Goal: Task Accomplishment & Management: Manage account settings

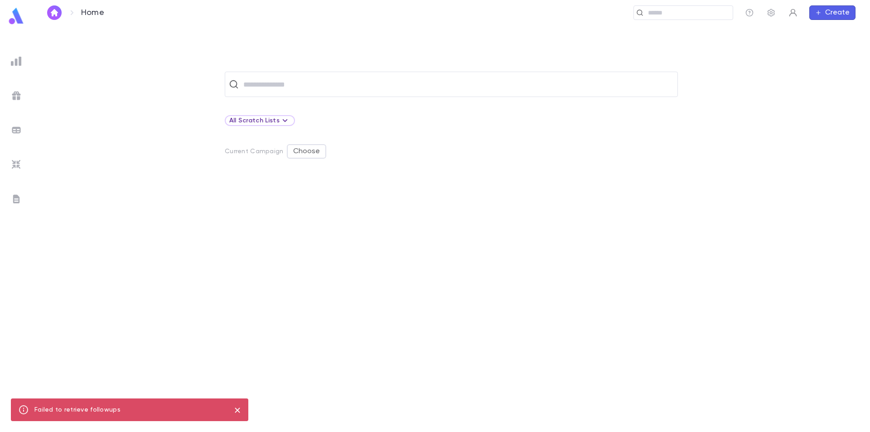
drag, startPoint x: 785, startPoint y: 5, endPoint x: 787, endPoint y: 10, distance: 4.9
click at [785, 7] on div "Home ​ Create" at bounding box center [451, 12] width 837 height 25
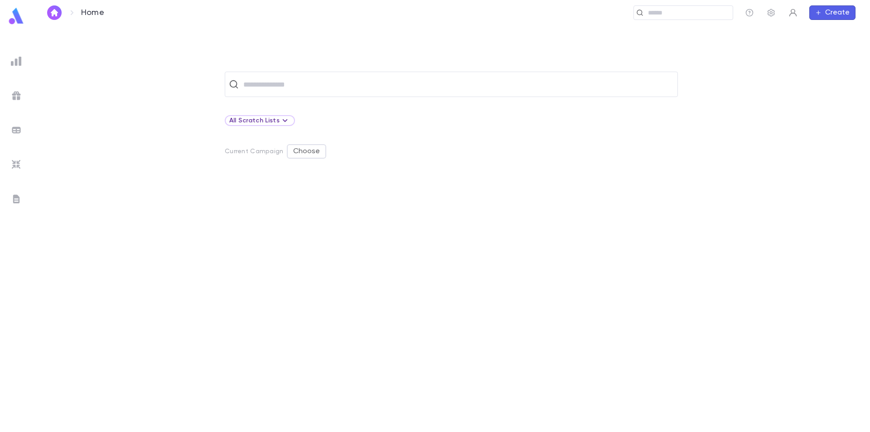
click at [797, 13] on icon "button" at bounding box center [792, 12] width 9 height 9
click at [554, 93] on div at bounding box center [435, 216] width 870 height 432
click at [10, 160] on div at bounding box center [16, 164] width 16 height 16
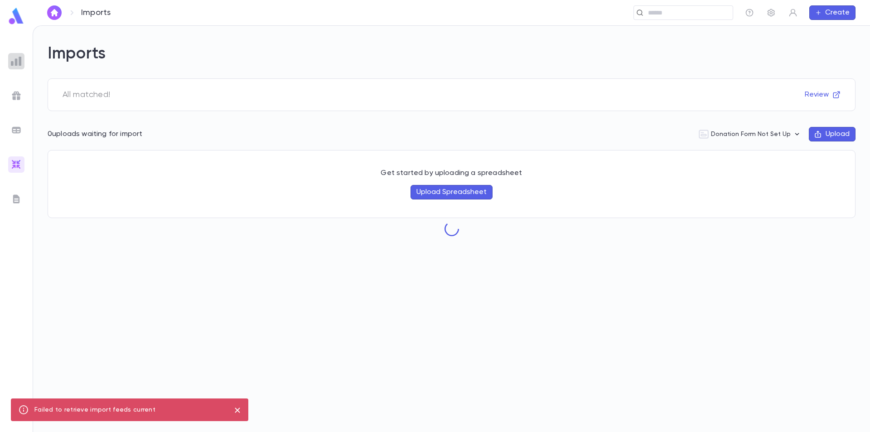
click at [17, 67] on div at bounding box center [16, 61] width 16 height 16
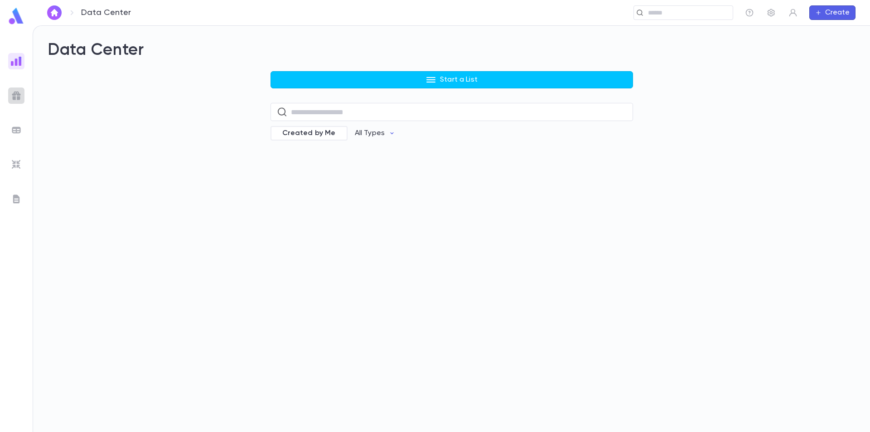
click at [19, 94] on img at bounding box center [16, 95] width 11 height 11
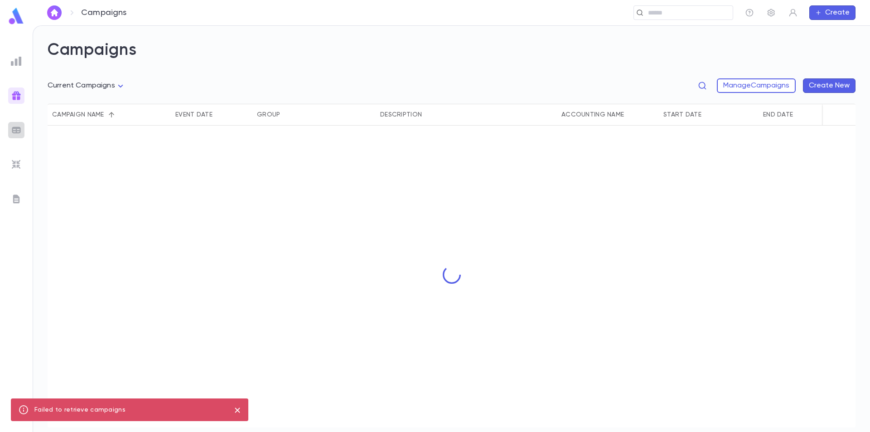
click at [20, 128] on img at bounding box center [16, 130] width 11 height 11
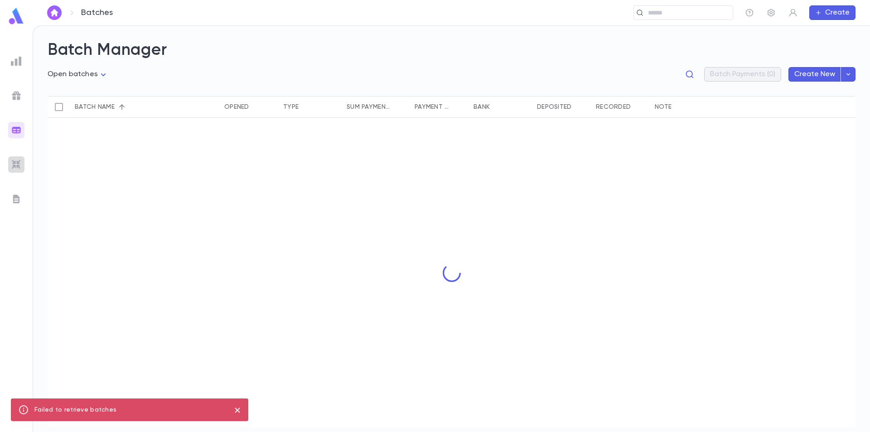
click at [17, 159] on img at bounding box center [16, 164] width 11 height 11
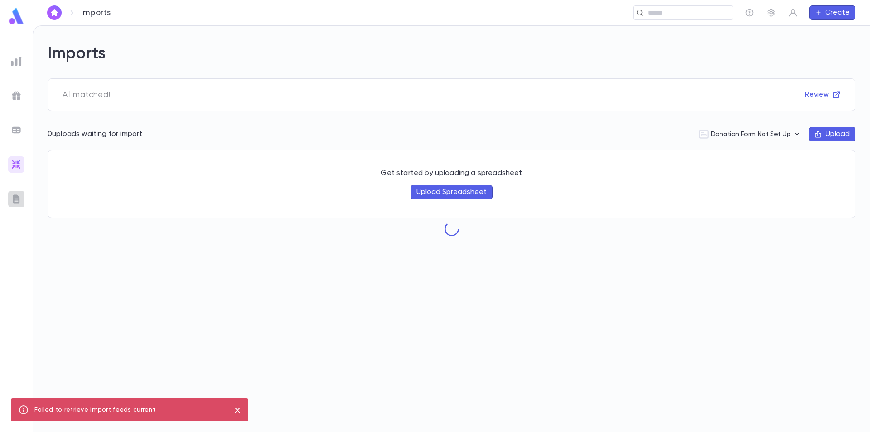
click at [14, 192] on div at bounding box center [16, 199] width 16 height 16
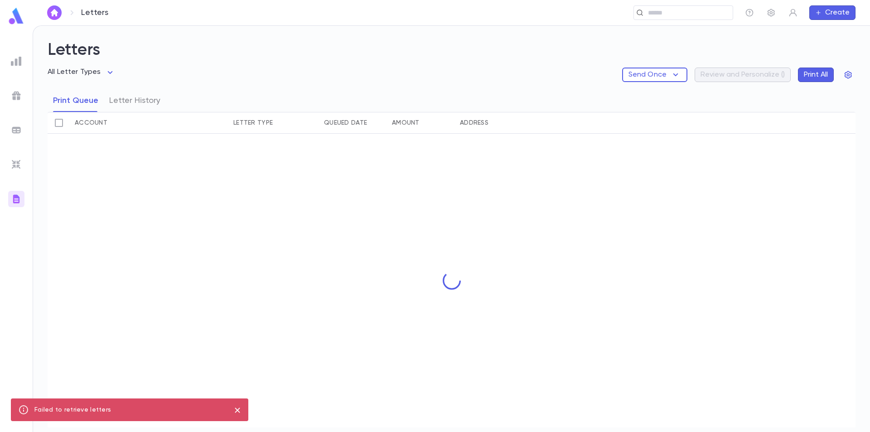
click at [15, 18] on img at bounding box center [16, 16] width 18 height 18
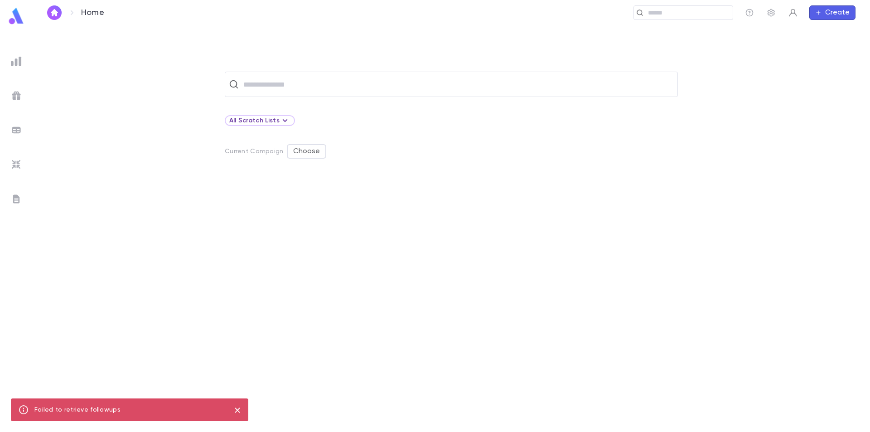
click at [793, 18] on button "button" at bounding box center [793, 12] width 14 height 14
click at [804, 31] on link "Profile" at bounding box center [808, 30] width 41 height 14
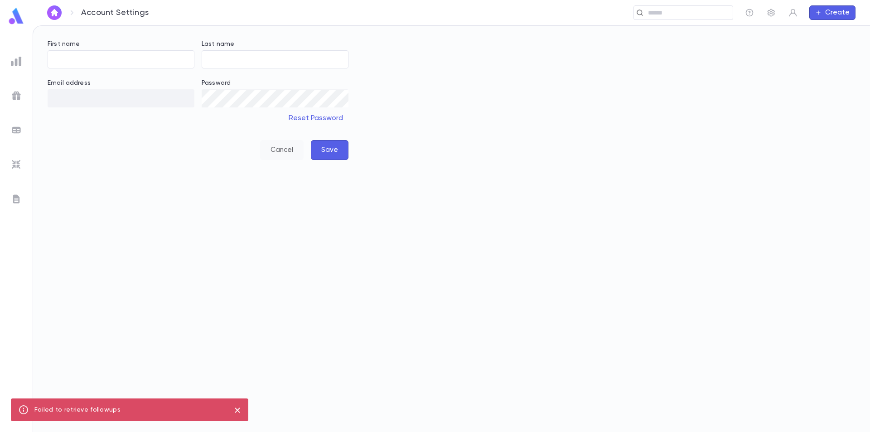
click at [280, 146] on button "Cancel" at bounding box center [281, 150] width 43 height 20
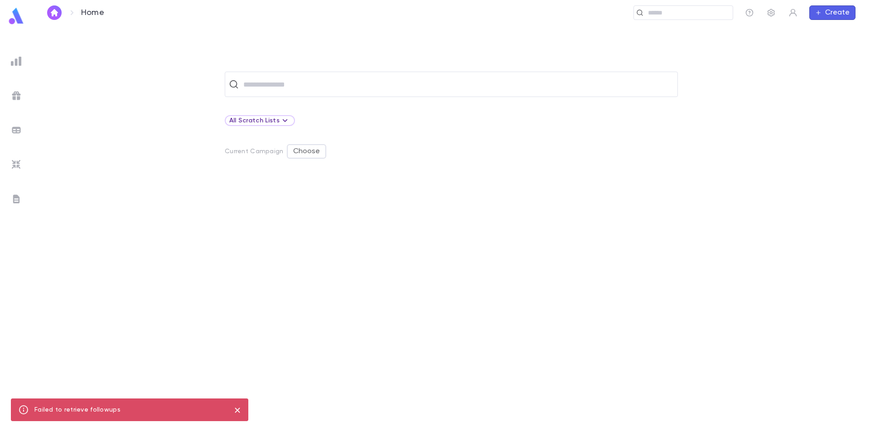
click at [87, 14] on p "Home" at bounding box center [92, 13] width 23 height 10
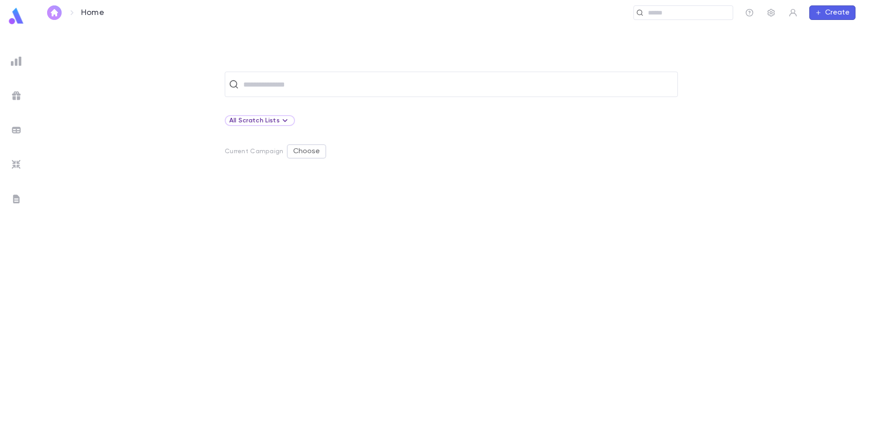
click at [60, 15] on button "button" at bounding box center [54, 12] width 14 height 14
click at [57, 15] on img "button" at bounding box center [54, 12] width 11 height 7
click at [15, 62] on img at bounding box center [16, 61] width 11 height 11
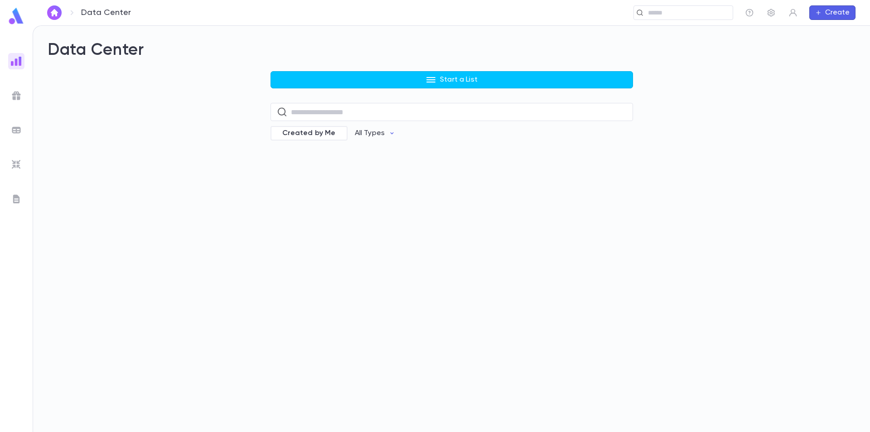
click at [14, 18] on img at bounding box center [16, 16] width 18 height 18
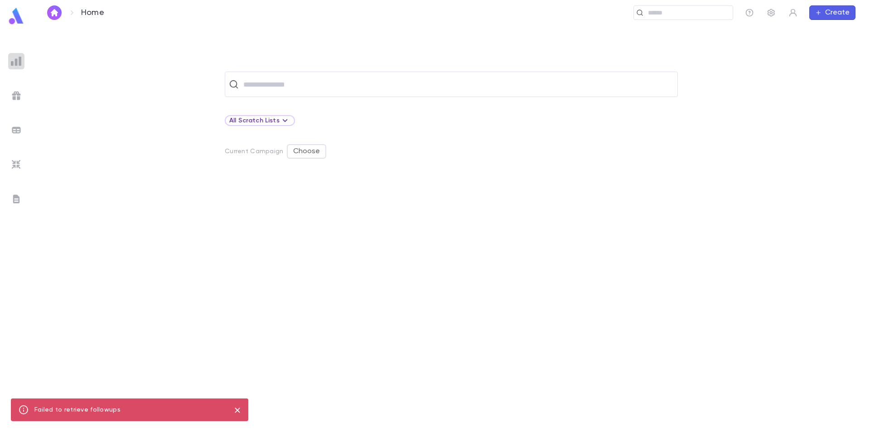
click at [21, 60] on img at bounding box center [16, 61] width 11 height 11
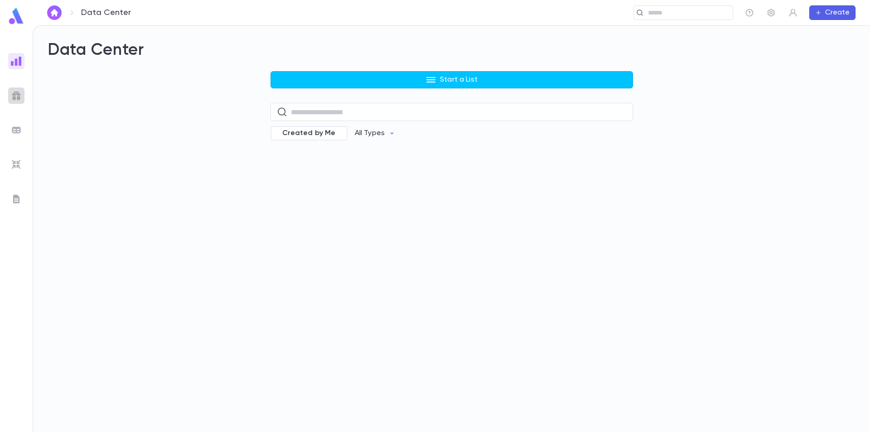
click at [19, 92] on img at bounding box center [16, 95] width 11 height 11
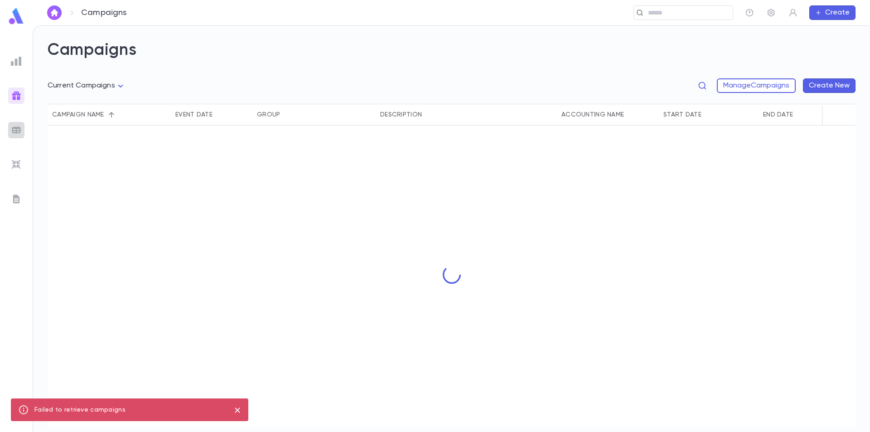
click at [19, 127] on img at bounding box center [16, 130] width 11 height 11
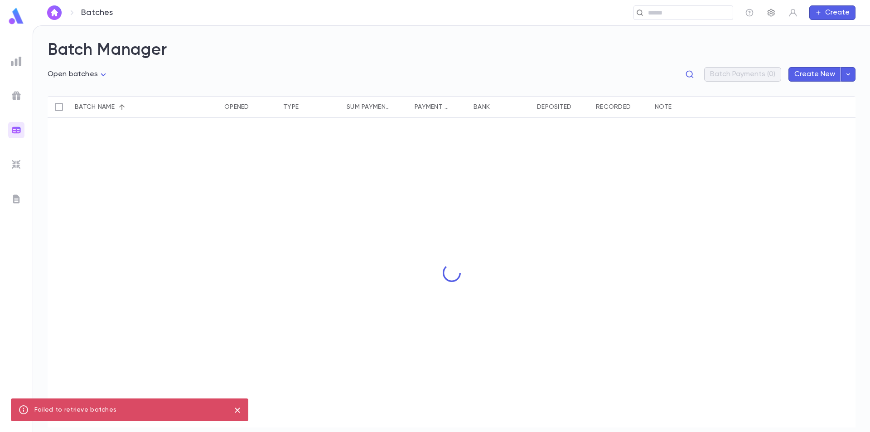
click at [774, 10] on icon "button" at bounding box center [771, 12] width 9 height 9
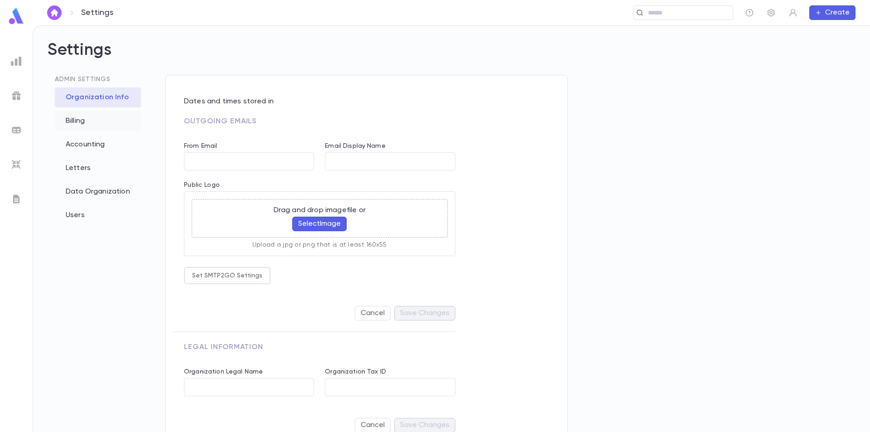
click at [71, 122] on div "Billing" at bounding box center [98, 121] width 86 height 20
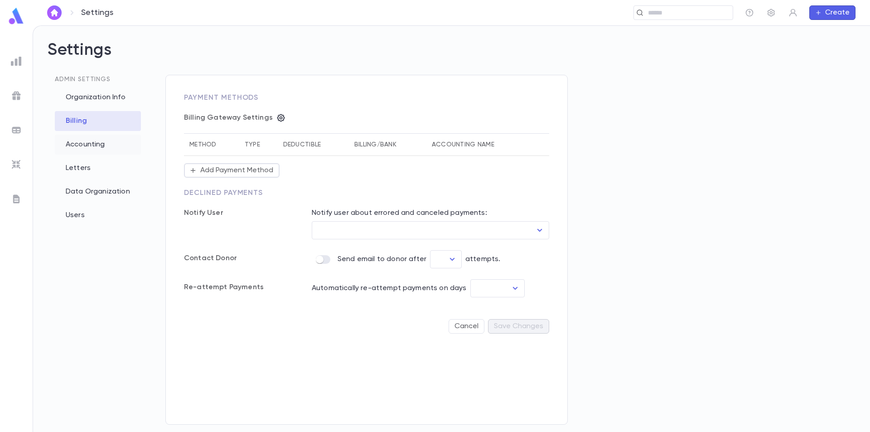
click at [77, 146] on div "Accounting" at bounding box center [98, 145] width 86 height 20
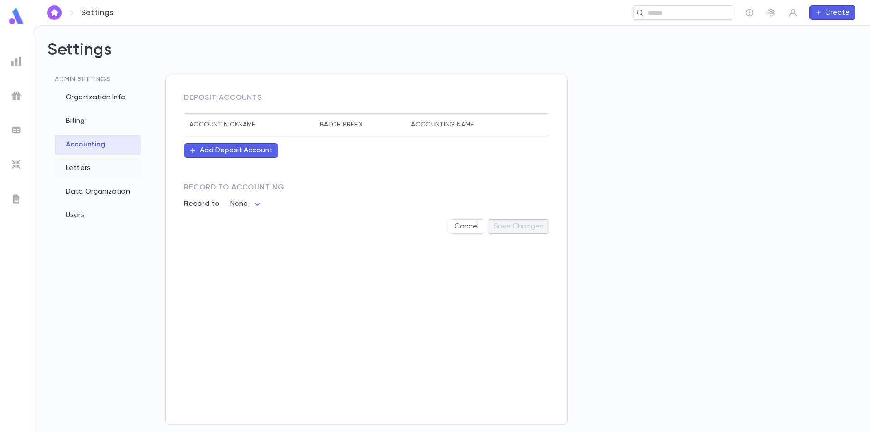
click at [84, 169] on div "Letters" at bounding box center [98, 168] width 86 height 20
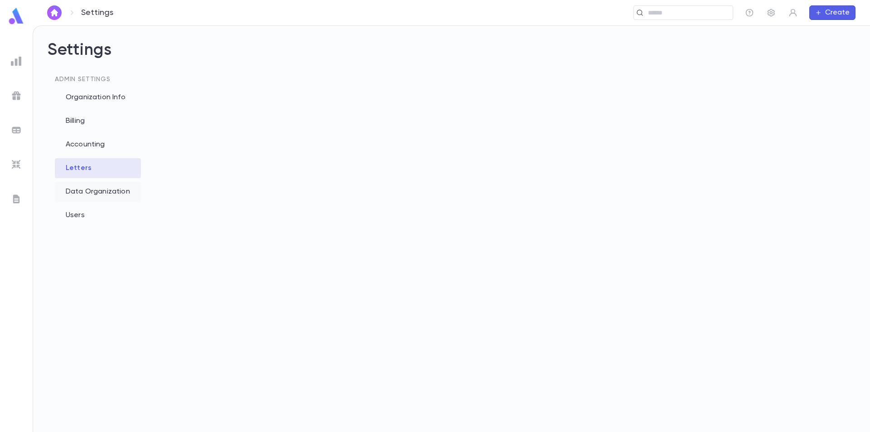
click at [88, 193] on div "Data Organization" at bounding box center [98, 192] width 86 height 20
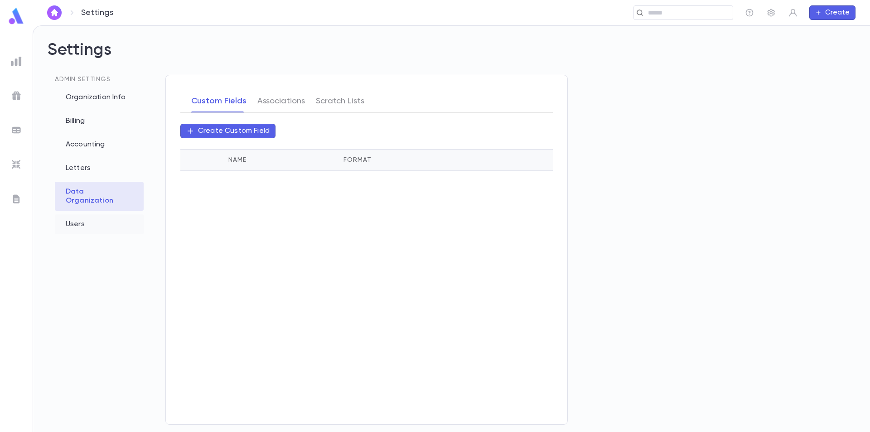
click at [87, 214] on div "Users" at bounding box center [99, 224] width 89 height 20
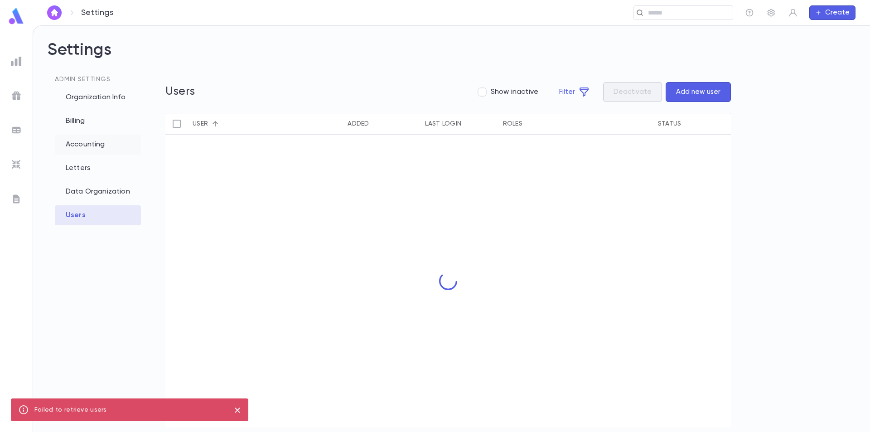
click at [81, 146] on div "Accounting" at bounding box center [98, 145] width 86 height 20
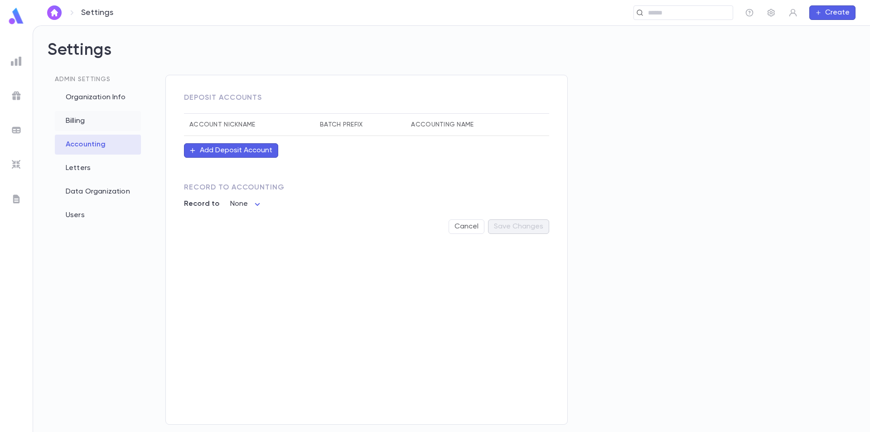
click at [87, 126] on div "Billing" at bounding box center [98, 121] width 86 height 20
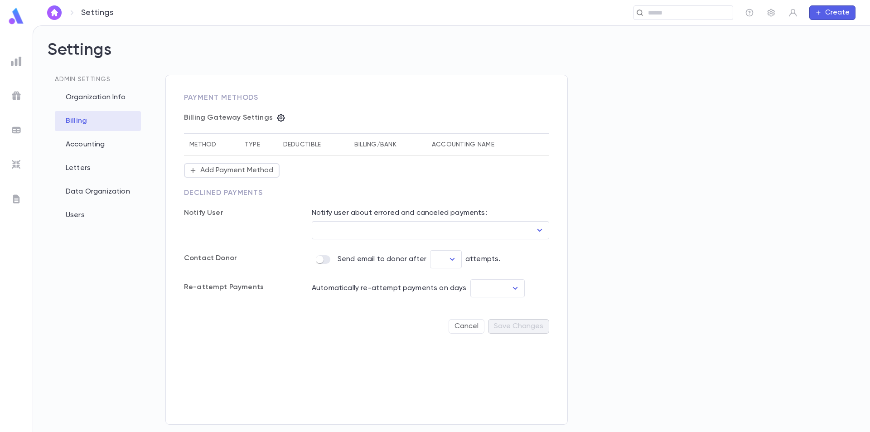
click at [193, 143] on th "Method" at bounding box center [211, 145] width 55 height 22
click at [251, 145] on th "Type" at bounding box center [258, 145] width 39 height 22
click at [279, 119] on icon "button" at bounding box center [280, 117] width 9 height 9
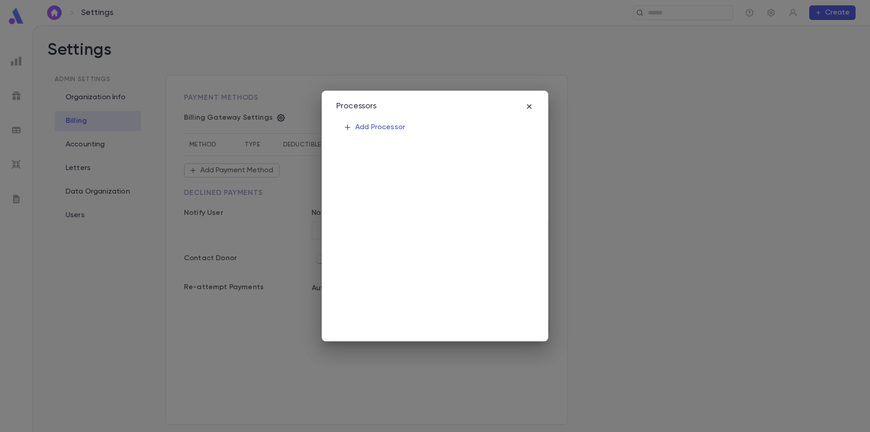
click at [388, 126] on p "Add Processor" at bounding box center [374, 127] width 62 height 9
click at [482, 188] on body "Settings ​ Create Settings Admin Settings Organization Info Billing Accounting …" at bounding box center [435, 228] width 870 height 406
click at [518, 190] on div at bounding box center [435, 216] width 870 height 432
click at [425, 186] on icon "Open" at bounding box center [422, 188] width 11 height 11
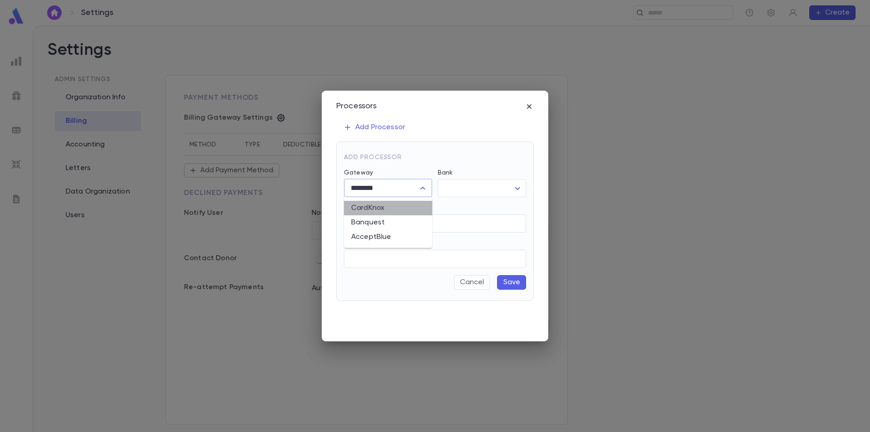
click at [418, 204] on li "CardKnox" at bounding box center [388, 208] width 88 height 14
click at [416, 218] on input "Public Key" at bounding box center [435, 223] width 182 height 18
click at [360, 253] on input "API key" at bounding box center [435, 259] width 182 height 18
paste input "**********"
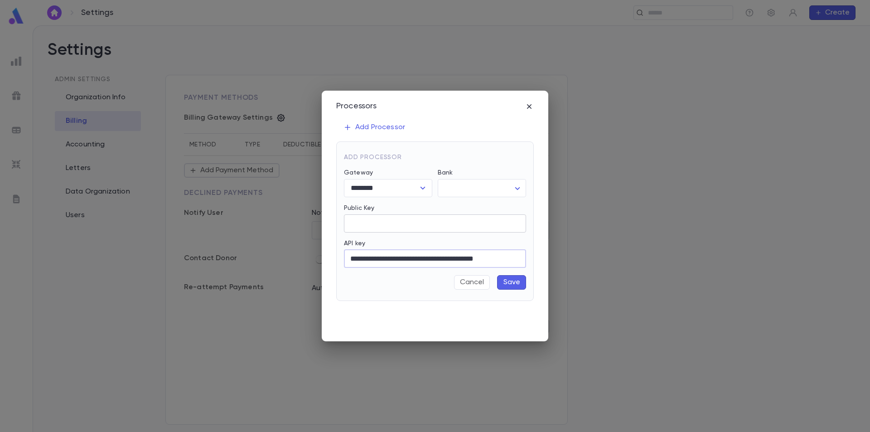
type input "**********"
click at [368, 219] on input "Public Key" at bounding box center [435, 223] width 182 height 18
click at [369, 226] on input "Public Key" at bounding box center [435, 223] width 182 height 18
paste input "**********"
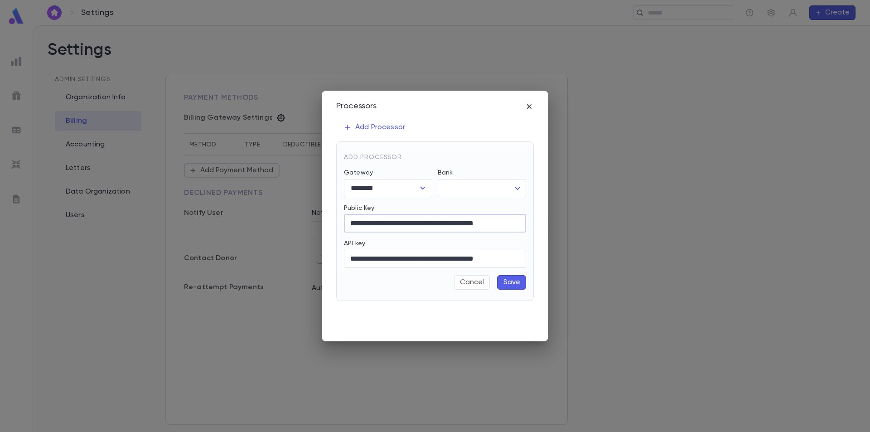
type input "**********"
click at [515, 282] on button "Save" at bounding box center [511, 282] width 29 height 14
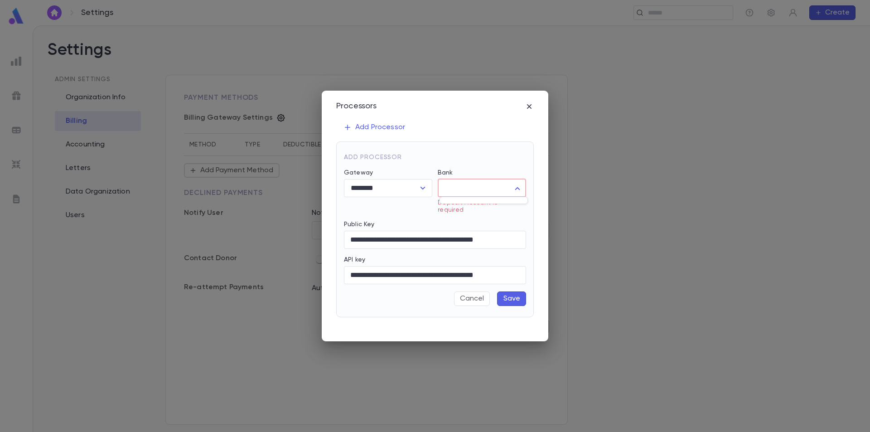
click at [485, 183] on body "**********" at bounding box center [435, 228] width 870 height 406
click at [491, 201] on ul at bounding box center [483, 199] width 87 height 5
click at [421, 190] on div at bounding box center [435, 216] width 870 height 432
click at [421, 190] on icon "Open" at bounding box center [422, 188] width 11 height 11
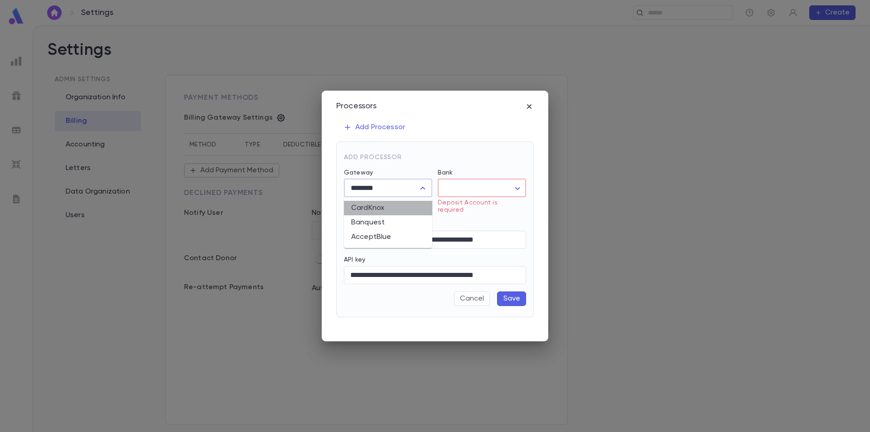
click at [415, 208] on li "CardKnox" at bounding box center [388, 208] width 88 height 14
click at [480, 189] on body "**********" at bounding box center [435, 228] width 870 height 406
click at [482, 198] on ul at bounding box center [483, 199] width 87 height 5
click at [519, 299] on div at bounding box center [435, 216] width 870 height 432
click at [475, 297] on button "Cancel" at bounding box center [472, 298] width 36 height 14
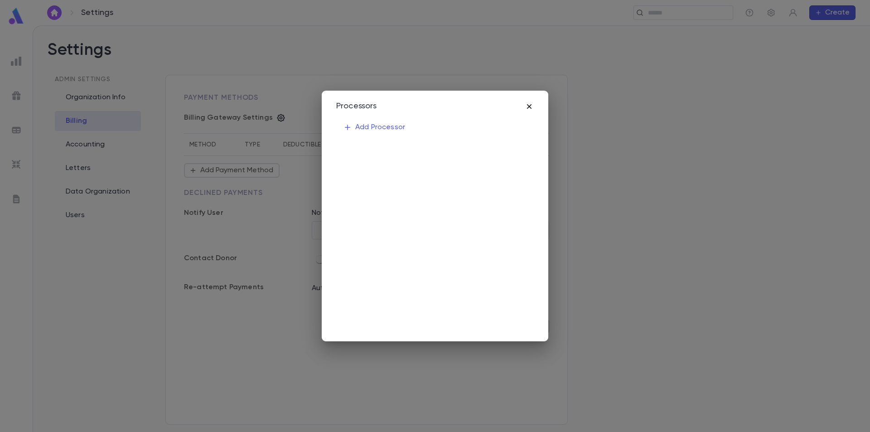
click at [525, 106] on icon "button" at bounding box center [529, 106] width 9 height 9
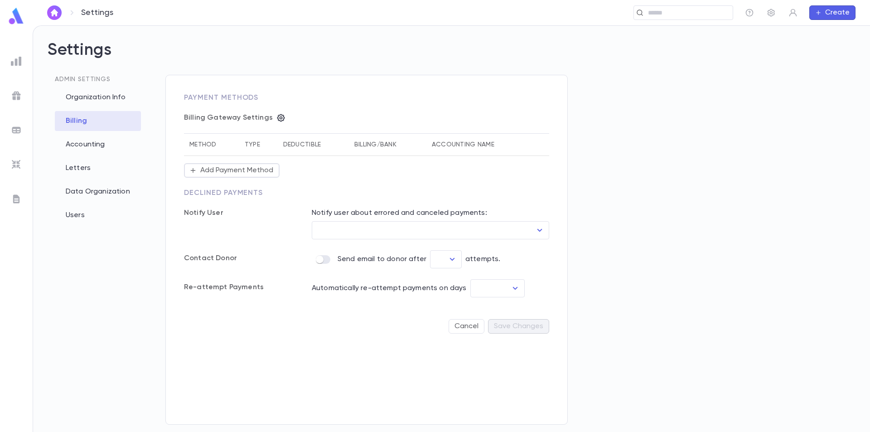
click at [390, 140] on th "Billing/Bank" at bounding box center [387, 145] width 77 height 22
click at [389, 143] on th "Billing/Bank" at bounding box center [387, 145] width 77 height 22
click at [385, 145] on th "Billing/Bank" at bounding box center [387, 145] width 77 height 22
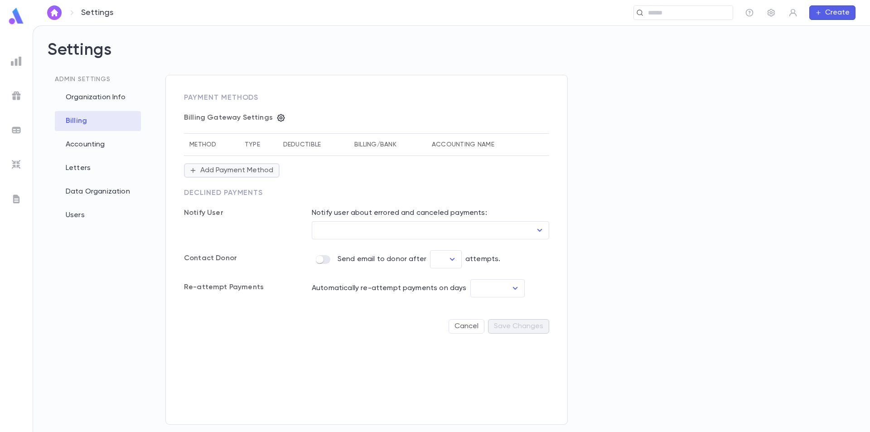
click at [266, 172] on button "Add Payment Method" at bounding box center [232, 170] width 96 height 14
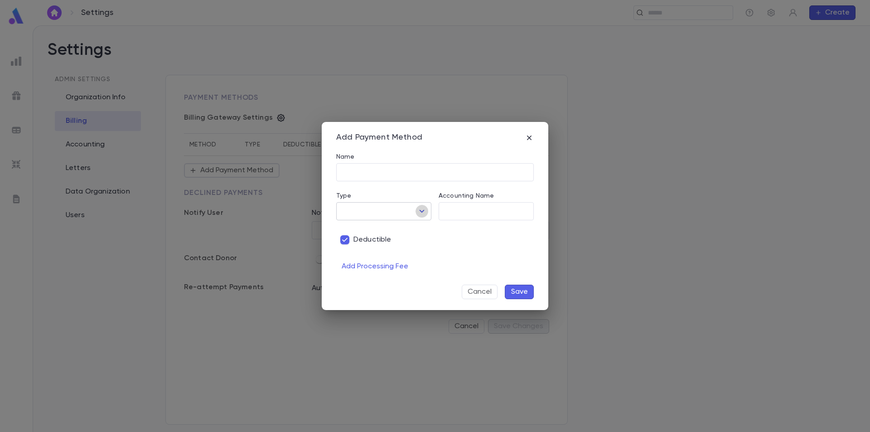
click at [424, 210] on icon "Open" at bounding box center [421, 211] width 11 height 11
click at [659, 170] on div "Add Payment Method Name ​ Type ​ Accounting Name ​ Deductible Add Processing Fe…" at bounding box center [435, 216] width 870 height 432
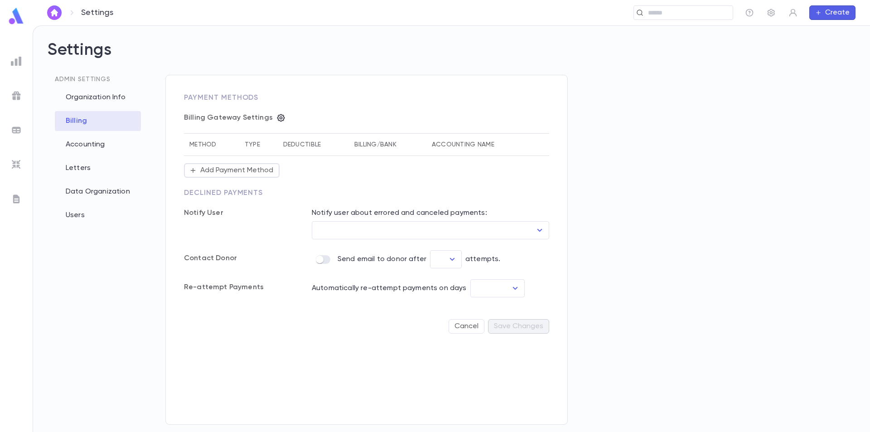
click at [457, 143] on th "Accounting Name" at bounding box center [479, 145] width 107 height 22
click at [356, 149] on th "Billing/Bank" at bounding box center [387, 145] width 77 height 22
click at [90, 147] on div "Accounting" at bounding box center [98, 145] width 86 height 20
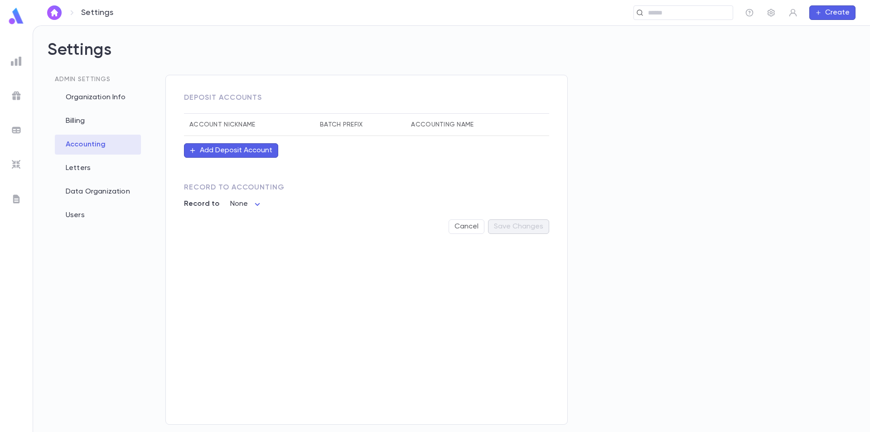
click at [244, 144] on button "Add Deposit Account" at bounding box center [231, 150] width 94 height 14
click at [289, 206] on input "Account Nickname" at bounding box center [291, 214] width 98 height 18
click at [94, 96] on div at bounding box center [435, 216] width 870 height 432
click at [253, 147] on button "Add Deposit Account" at bounding box center [231, 150] width 94 height 14
click at [88, 122] on div at bounding box center [435, 216] width 870 height 432
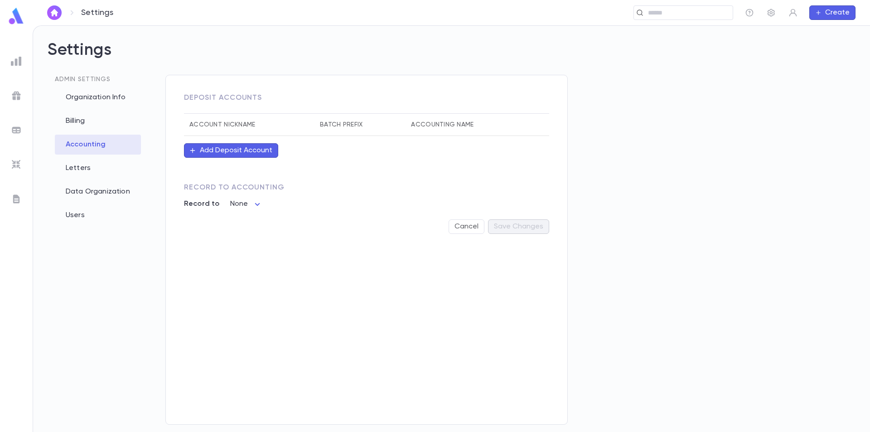
click at [78, 121] on div "Billing" at bounding box center [98, 121] width 86 height 20
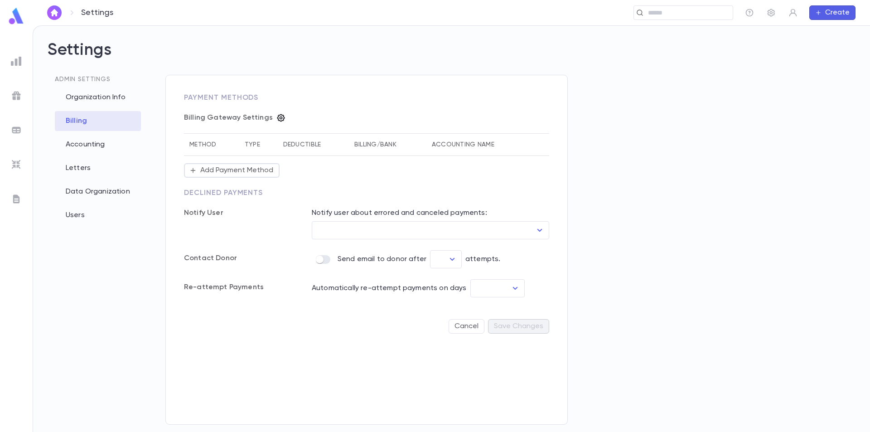
click at [277, 115] on icon "button" at bounding box center [281, 118] width 8 height 8
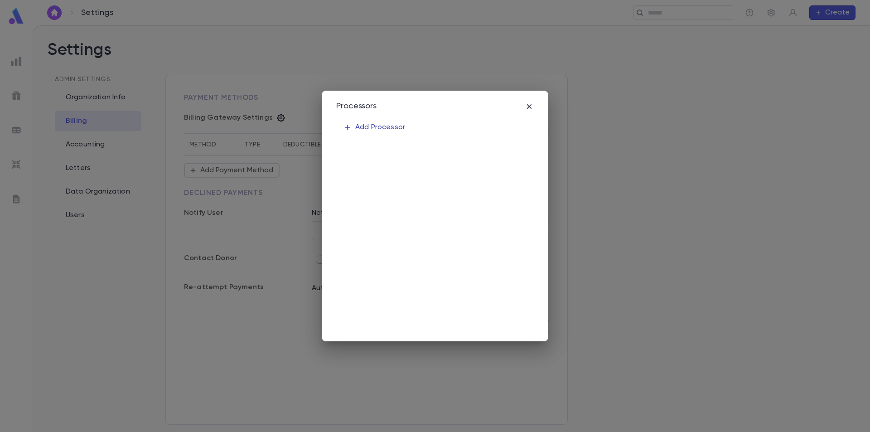
click at [351, 130] on icon "button" at bounding box center [347, 127] width 8 height 8
click at [375, 219] on input "Public Key" at bounding box center [435, 223] width 182 height 18
click at [373, 250] on input "API key" at bounding box center [435, 259] width 182 height 18
click at [372, 217] on input "Public Key" at bounding box center [435, 223] width 182 height 18
click at [498, 185] on body "Settings ​ Create Settings Admin Settings Organization Info Billing Accounting …" at bounding box center [435, 228] width 870 height 406
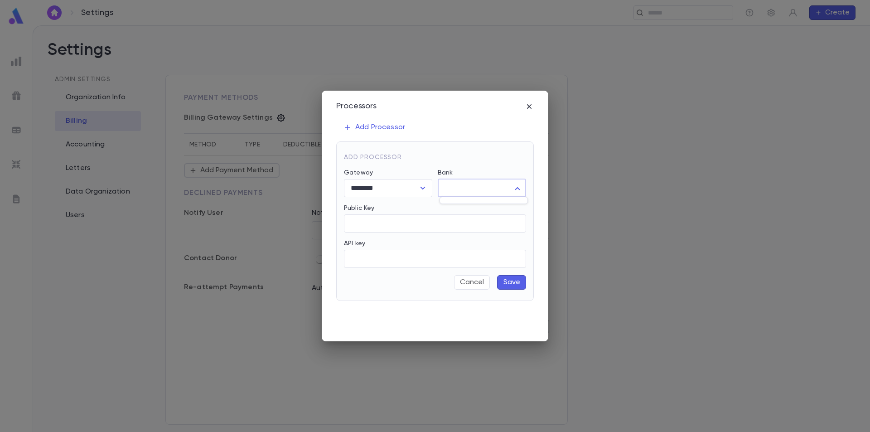
click at [478, 284] on div at bounding box center [435, 216] width 870 height 432
click at [531, 106] on icon "button" at bounding box center [529, 106] width 9 height 9
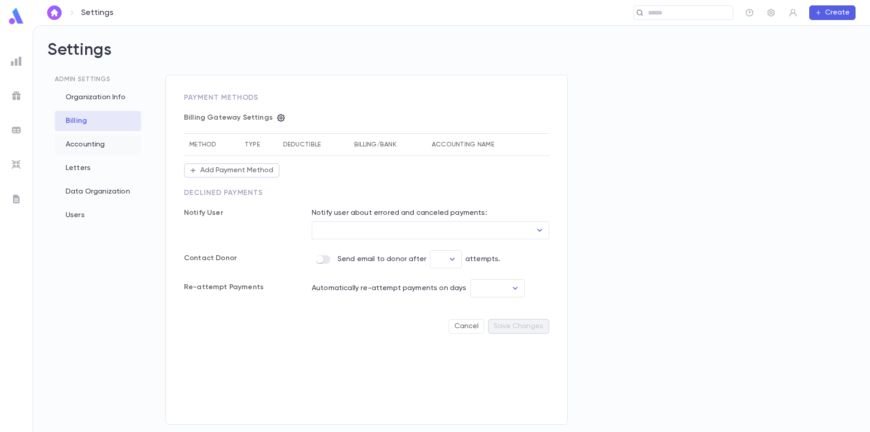
click at [103, 143] on div "Accounting" at bounding box center [98, 145] width 86 height 20
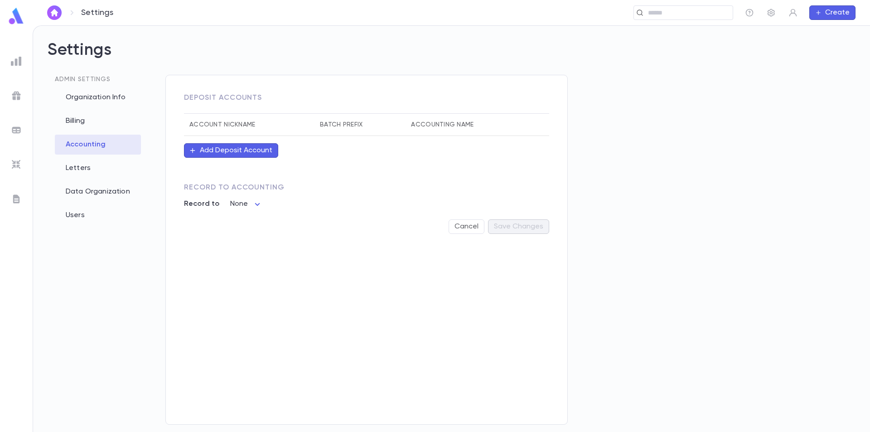
click at [252, 152] on button "Add Deposit Account" at bounding box center [231, 150] width 94 height 14
click at [275, 209] on input "Account Nickname" at bounding box center [291, 214] width 98 height 18
click at [365, 217] on input "Batch Prefix" at bounding box center [369, 214] width 45 height 18
drag, startPoint x: 287, startPoint y: 221, endPoint x: 313, endPoint y: 217, distance: 25.6
click at [288, 221] on input "Account Nickname" at bounding box center [291, 214] width 98 height 18
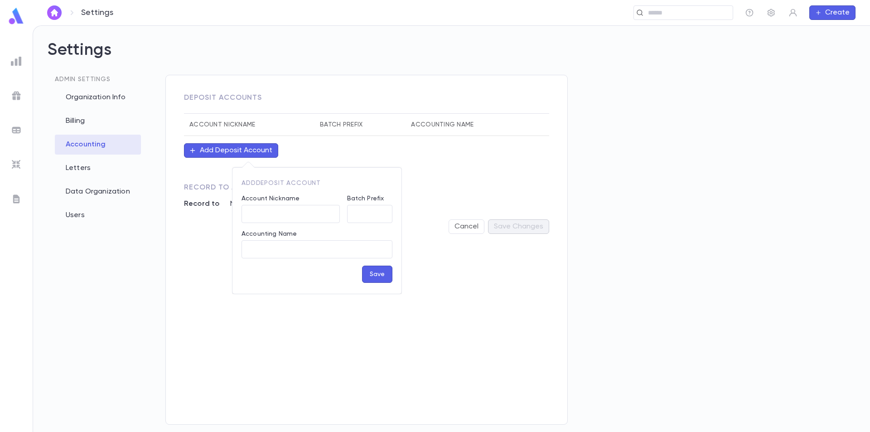
drag, startPoint x: 345, startPoint y: 225, endPoint x: 338, endPoint y: 239, distance: 15.6
click at [338, 238] on div "Accounting Name ​" at bounding box center [313, 240] width 158 height 35
drag, startPoint x: 333, startPoint y: 244, endPoint x: 330, endPoint y: 249, distance: 5.9
click at [331, 247] on input "Accounting Name" at bounding box center [317, 250] width 151 height 18
drag, startPoint x: 314, startPoint y: 203, endPoint x: 328, endPoint y: 202, distance: 13.6
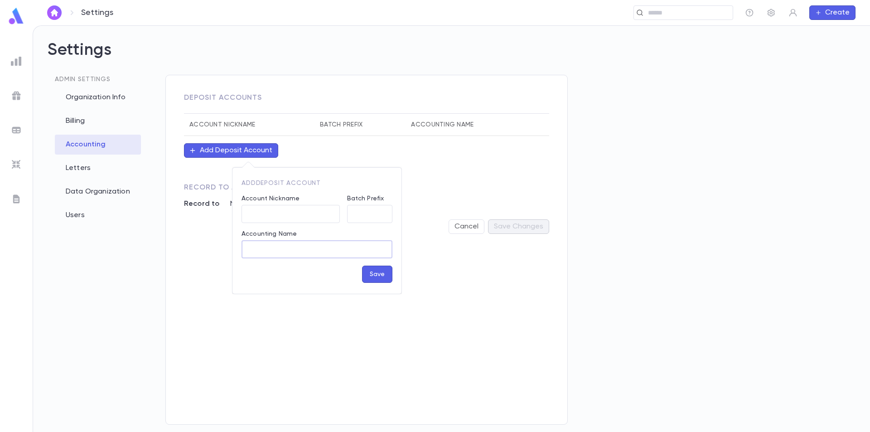
click at [324, 202] on div "Account Nickname" at bounding box center [291, 200] width 98 height 10
drag, startPoint x: 349, startPoint y: 203, endPoint x: 359, endPoint y: 203, distance: 10.0
click at [357, 201] on div "Batch Prefix ​" at bounding box center [366, 205] width 53 height 35
click at [360, 208] on div "Batch Prefix ​" at bounding box center [366, 205] width 53 height 35
drag, startPoint x: 360, startPoint y: 209, endPoint x: 335, endPoint y: 207, distance: 25.0
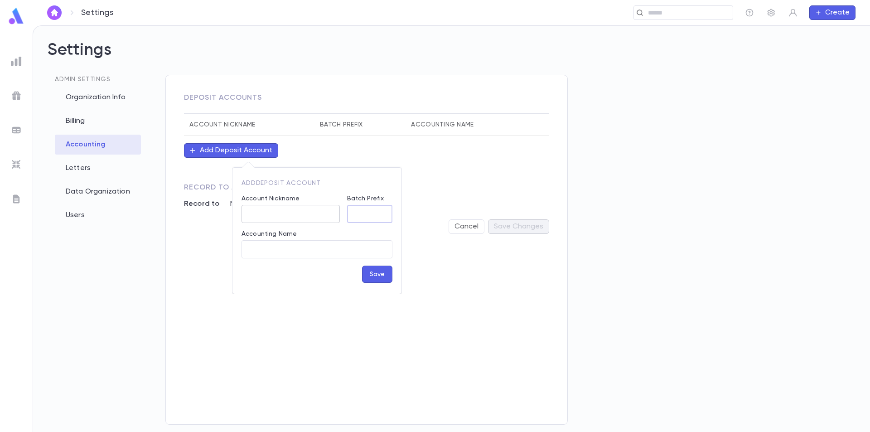
click at [356, 209] on input "Batch Prefix" at bounding box center [369, 214] width 45 height 18
click at [320, 207] on input "Account Nickname" at bounding box center [291, 214] width 98 height 18
click at [261, 214] on input "******" at bounding box center [291, 214] width 98 height 18
click at [258, 214] on input "******" at bounding box center [291, 214] width 98 height 18
type input "*******"
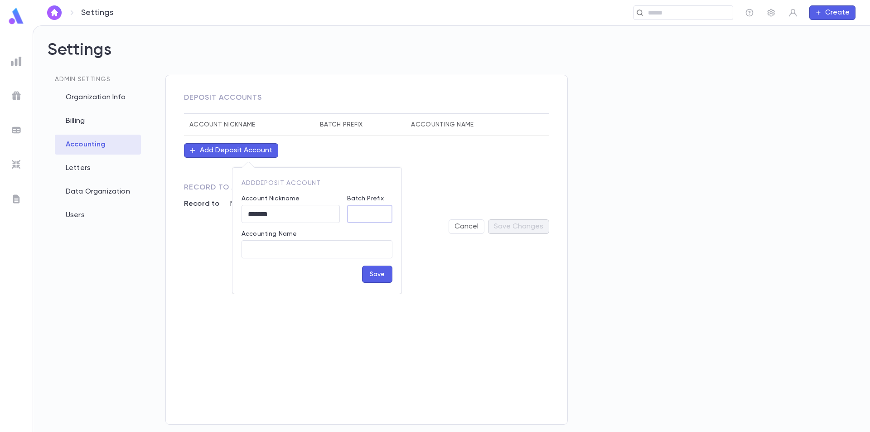
click at [362, 214] on input "Batch Prefix" at bounding box center [369, 214] width 45 height 18
type input "**"
click at [352, 244] on input "Accounting Name" at bounding box center [317, 250] width 151 height 18
click at [377, 274] on button "Save" at bounding box center [377, 274] width 30 height 17
click at [298, 246] on input "Accounting Name" at bounding box center [317, 250] width 151 height 18
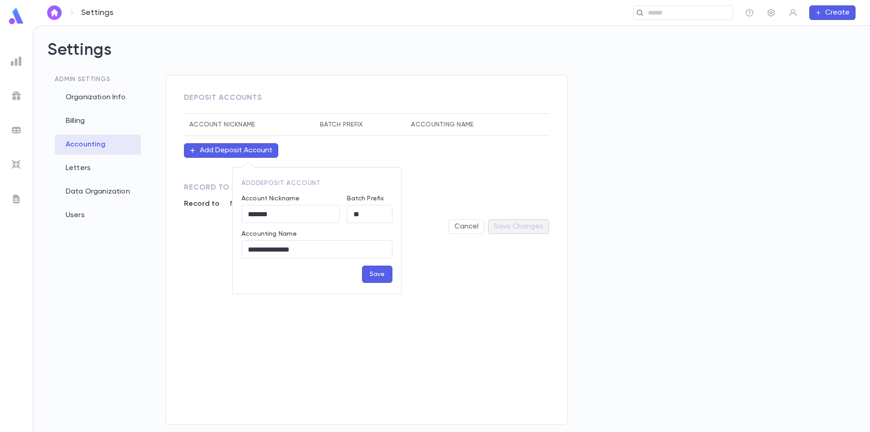
click at [367, 269] on button "Save" at bounding box center [377, 274] width 30 height 17
click at [373, 274] on button "Save" at bounding box center [377, 274] width 30 height 17
click at [374, 274] on button "Save" at bounding box center [377, 274] width 30 height 17
drag, startPoint x: 333, startPoint y: 247, endPoint x: 213, endPoint y: 258, distance: 121.5
click at [213, 258] on div "**********" at bounding box center [435, 216] width 870 height 432
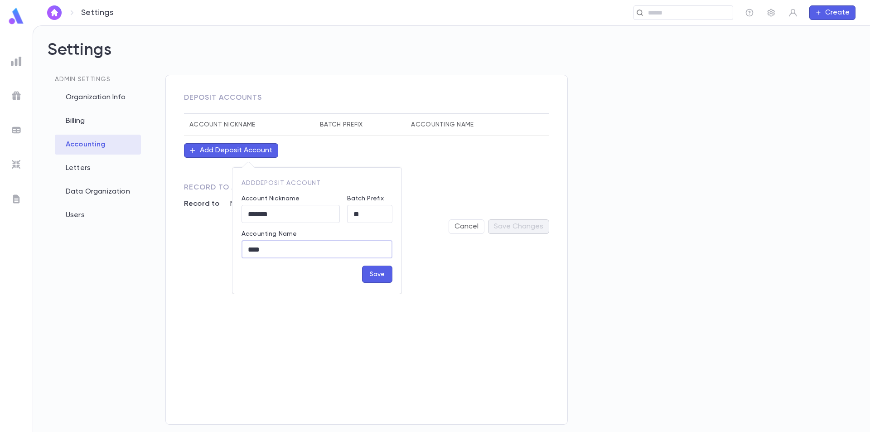
type input "****"
click at [373, 276] on button "Save" at bounding box center [377, 274] width 30 height 17
click at [259, 213] on input "*******" at bounding box center [291, 214] width 98 height 18
type input "*******"
click at [373, 278] on button "Save" at bounding box center [377, 274] width 30 height 17
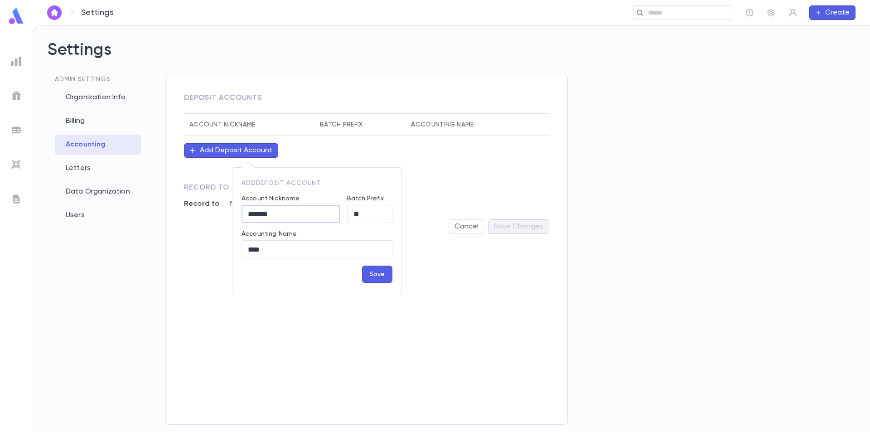
drag, startPoint x: 289, startPoint y: 214, endPoint x: 300, endPoint y: 216, distance: 11.0
click at [299, 216] on input "*******" at bounding box center [291, 214] width 98 height 18
click at [365, 276] on button "Save" at bounding box center [377, 274] width 30 height 17
click at [311, 325] on div at bounding box center [435, 216] width 870 height 432
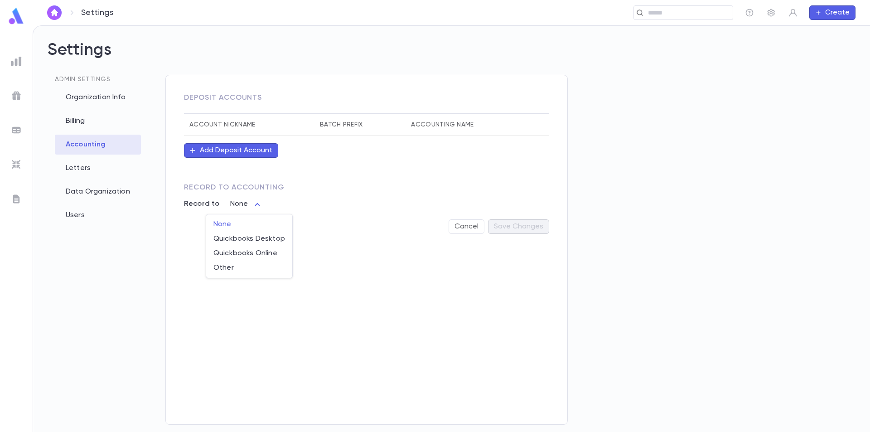
click at [261, 213] on body "Settings ​ Create Settings Admin Settings Organization Info Billing Accounting …" at bounding box center [435, 228] width 870 height 406
click at [336, 285] on div at bounding box center [435, 216] width 870 height 432
click at [330, 129] on th "Batch Prefix" at bounding box center [359, 125] width 91 height 22
click at [251, 204] on body "Settings ​ Create Settings Admin Settings Organization Info Billing Accounting …" at bounding box center [435, 228] width 870 height 406
click at [253, 240] on span "Quickbooks Desktop" at bounding box center [249, 238] width 72 height 9
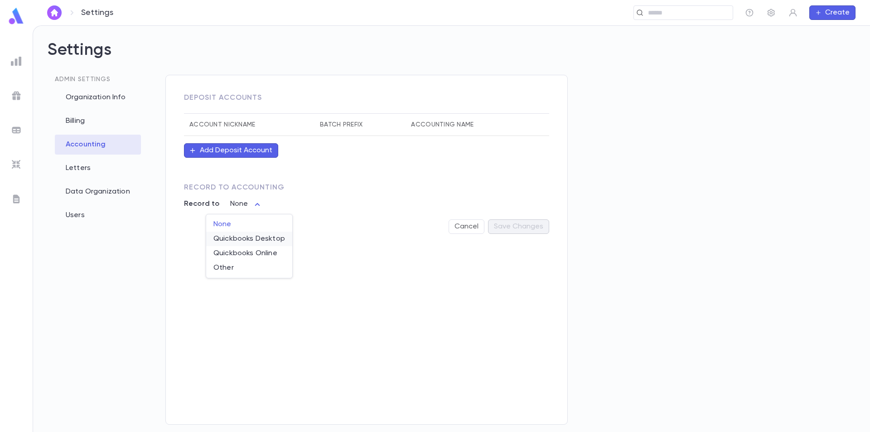
type input "**********"
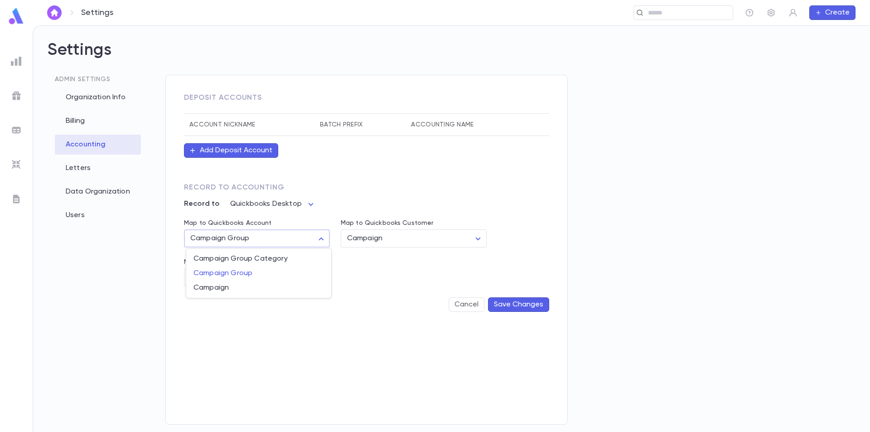
click at [263, 237] on body "**********" at bounding box center [435, 228] width 870 height 406
click at [390, 236] on div at bounding box center [435, 216] width 870 height 432
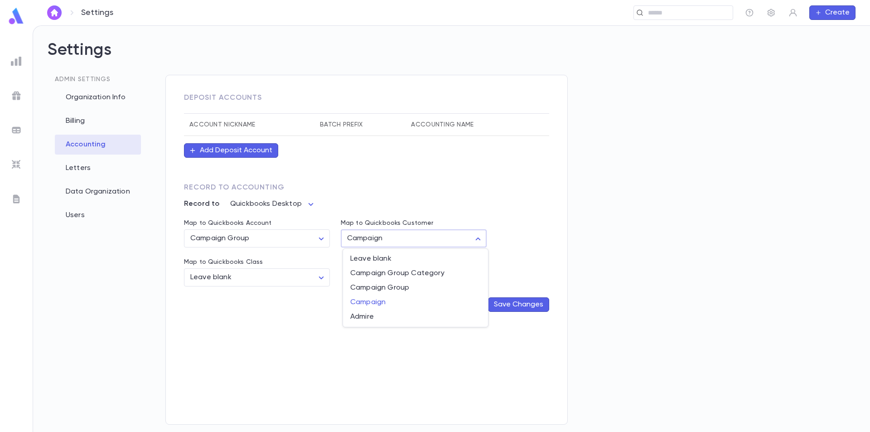
drag, startPoint x: 454, startPoint y: 237, endPoint x: 465, endPoint y: 237, distance: 11.3
click at [456, 237] on body "**********" at bounding box center [435, 228] width 870 height 406
click at [374, 298] on span "Campaign" at bounding box center [415, 302] width 130 height 9
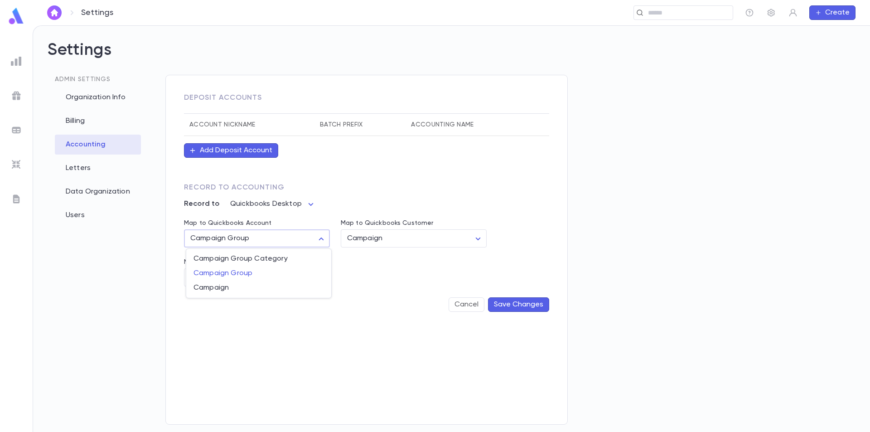
click at [307, 237] on body "**********" at bounding box center [435, 228] width 870 height 406
click at [251, 273] on span "Campaign Group" at bounding box center [258, 273] width 130 height 9
click at [252, 273] on body "**********" at bounding box center [435, 228] width 870 height 406
click at [401, 281] on div at bounding box center [435, 216] width 870 height 432
click at [341, 128] on th "Batch Prefix" at bounding box center [359, 125] width 91 height 22
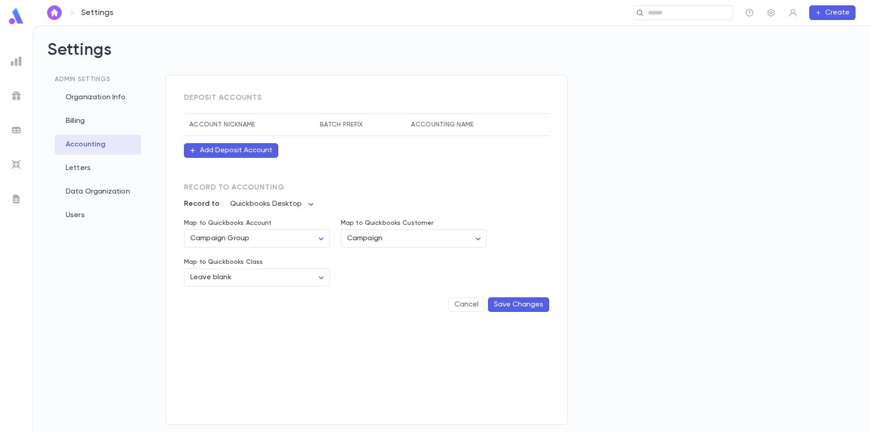
click at [430, 126] on th "Accounting Name" at bounding box center [468, 125] width 125 height 22
drag, startPoint x: 358, startPoint y: 130, endPoint x: 329, endPoint y: 128, distance: 28.6
click at [356, 130] on th "Batch Prefix" at bounding box center [359, 125] width 91 height 22
drag, startPoint x: 263, startPoint y: 129, endPoint x: 256, endPoint y: 130, distance: 6.9
click at [261, 130] on th "Account Nickname" at bounding box center [249, 125] width 130 height 22
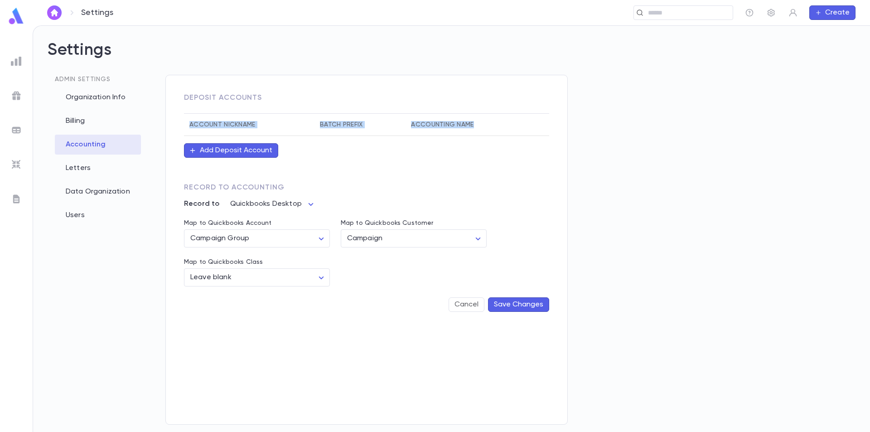
drag, startPoint x: 498, startPoint y: 123, endPoint x: 175, endPoint y: 127, distance: 323.1
click at [175, 127] on div "**********" at bounding box center [366, 250] width 402 height 350
copy thead "Account Nickname Batch Prefix Accounting Name"
click at [267, 151] on button "Add Deposit Account" at bounding box center [231, 150] width 94 height 14
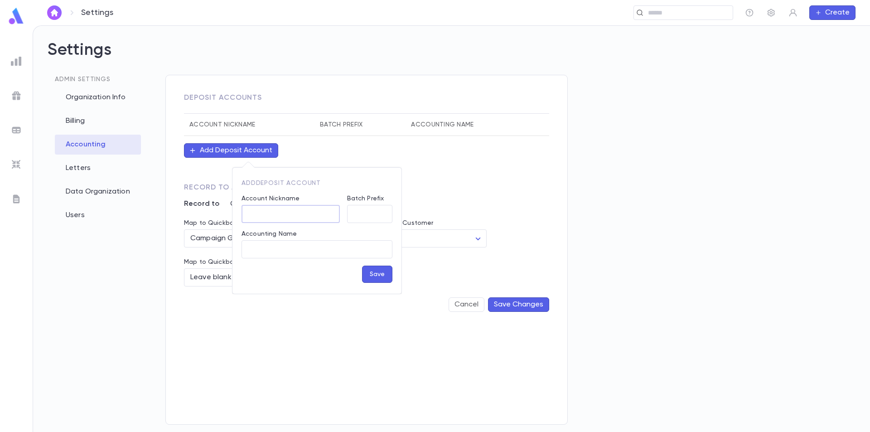
click at [293, 211] on input "Account Nickname" at bounding box center [291, 214] width 98 height 18
click at [282, 249] on input "Accounting Name" at bounding box center [317, 250] width 151 height 18
click at [275, 210] on input "Account Nickname" at bounding box center [291, 214] width 98 height 18
click at [288, 248] on input "Accounting Name" at bounding box center [317, 250] width 151 height 18
type input "*******"
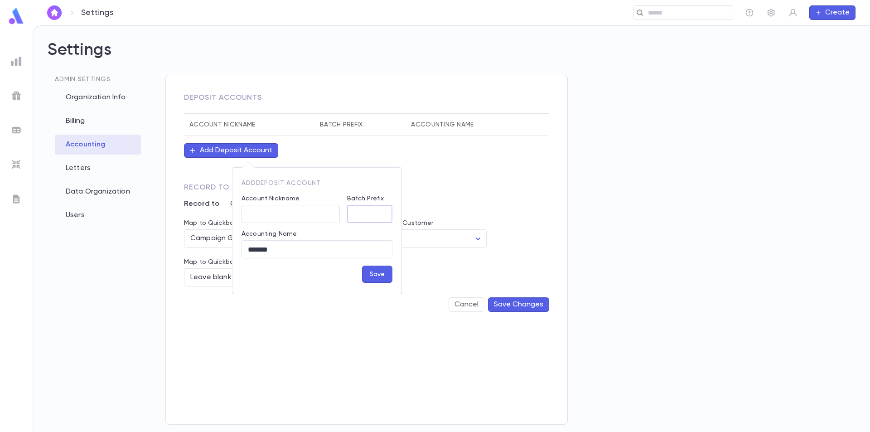
click at [375, 213] on input "Batch Prefix" at bounding box center [369, 214] width 45 height 18
type input "*"
type input "**"
click at [305, 216] on input "Account Nickname" at bounding box center [291, 214] width 98 height 18
type input "**********"
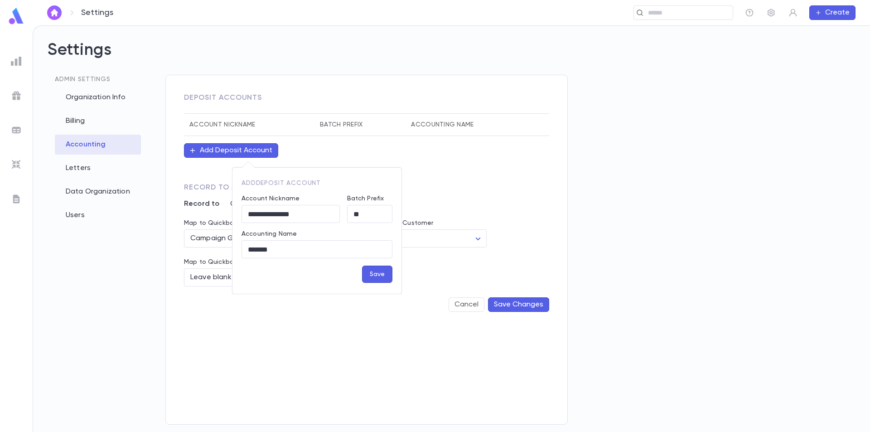
click at [375, 280] on button "Save" at bounding box center [377, 274] width 30 height 17
click at [253, 410] on div at bounding box center [435, 216] width 870 height 432
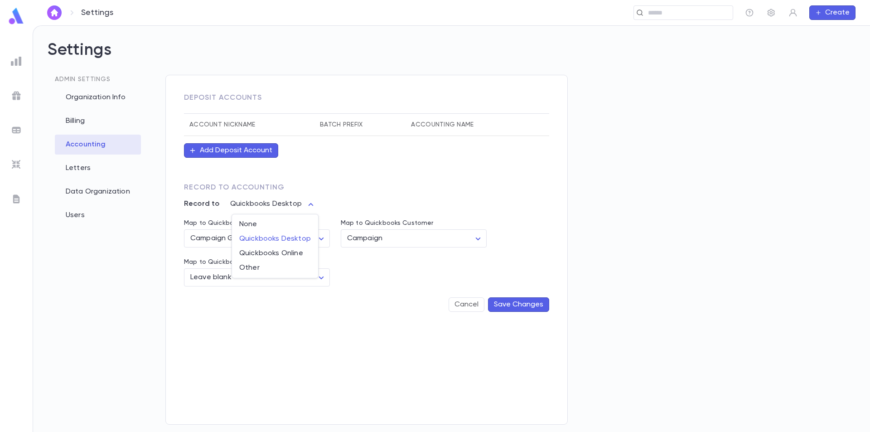
click at [262, 206] on body "**********" at bounding box center [435, 228] width 870 height 406
click at [379, 299] on div at bounding box center [435, 216] width 870 height 432
click at [514, 304] on button "Save Changes" at bounding box center [518, 304] width 61 height 14
click at [103, 120] on div "Billing" at bounding box center [98, 121] width 86 height 20
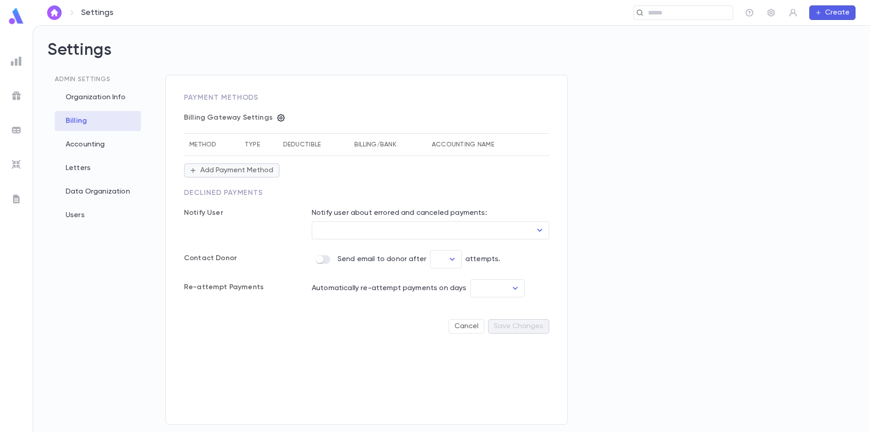
click at [260, 169] on button "Add Payment Method" at bounding box center [232, 170] width 96 height 14
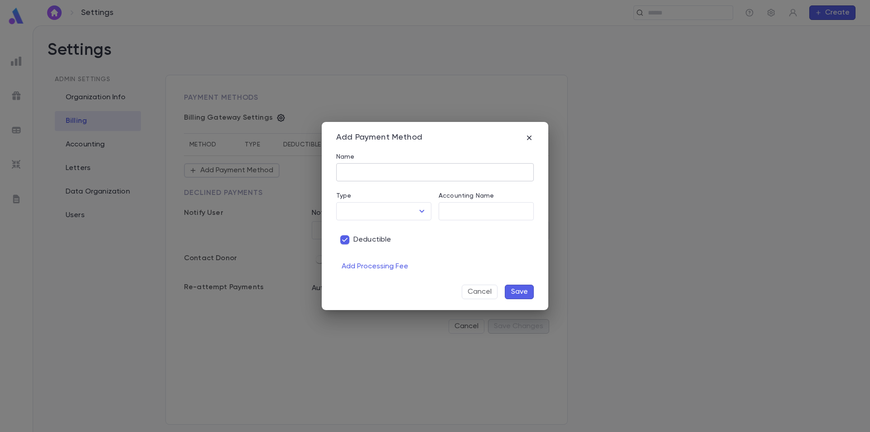
click at [418, 170] on input "Name" at bounding box center [435, 173] width 198 height 18
click at [534, 139] on div "Add Payment Method Name ​ Type ​ Accounting Name ​ Deductible Add Processing Fe…" at bounding box center [435, 216] width 227 height 188
click at [528, 138] on icon "button" at bounding box center [529, 137] width 5 height 5
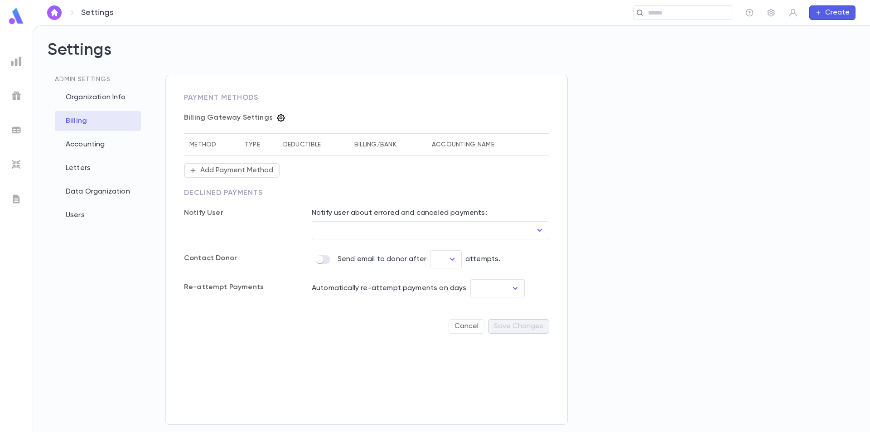
click at [279, 118] on icon "button" at bounding box center [281, 118] width 8 height 8
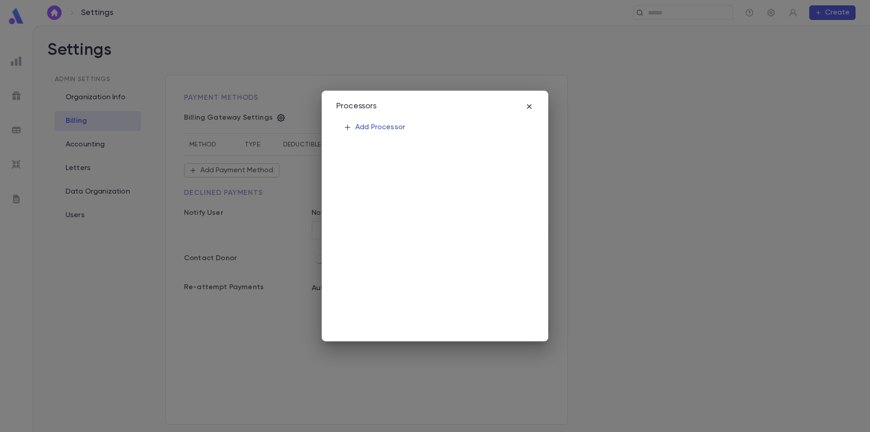
click at [397, 122] on button "Add Processor" at bounding box center [374, 127] width 76 height 17
click at [469, 189] on body "Settings ​ Create Settings Admin Settings Organization Info Billing Accounting …" at bounding box center [435, 228] width 870 height 406
click at [483, 199] on ul at bounding box center [483, 199] width 87 height 5
click at [483, 200] on ul at bounding box center [483, 199] width 87 height 5
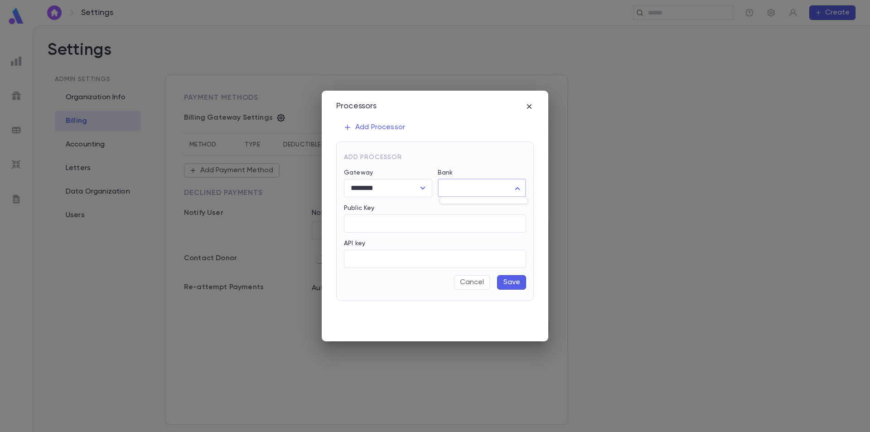
click at [488, 179] on div at bounding box center [435, 216] width 870 height 432
click at [492, 185] on body "Settings ​ Create Settings Admin Settings Organization Info Billing Accounting …" at bounding box center [435, 228] width 870 height 406
drag, startPoint x: 382, startPoint y: 126, endPoint x: 404, endPoint y: 126, distance: 22.2
click at [386, 126] on div at bounding box center [435, 216] width 870 height 432
click at [478, 183] on body "Settings ​ Create Settings Admin Settings Organization Info Billing Accounting …" at bounding box center [435, 228] width 870 height 406
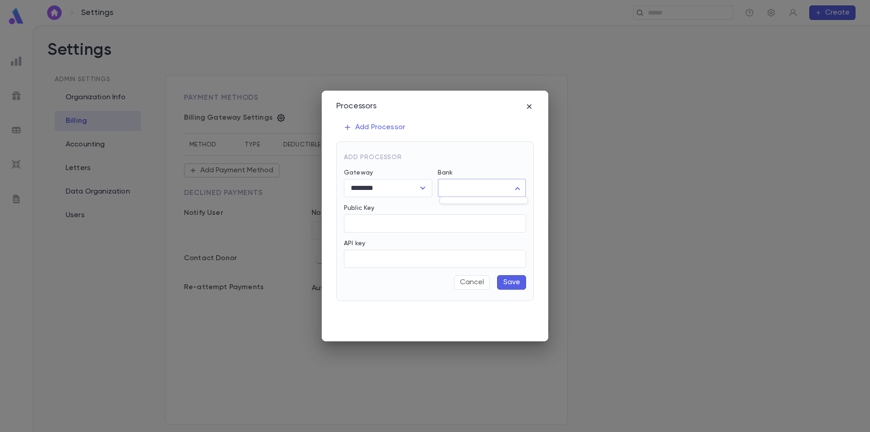
click at [530, 107] on div at bounding box center [435, 216] width 870 height 432
click at [529, 106] on icon "button" at bounding box center [529, 106] width 5 height 5
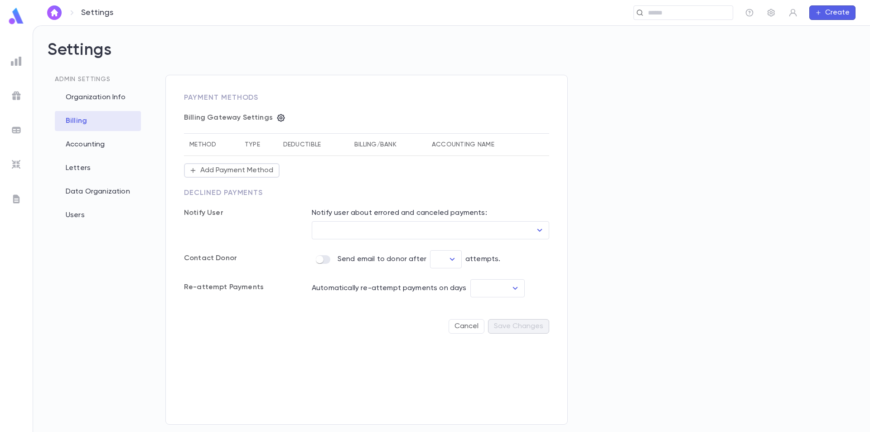
click at [308, 146] on th "Deductible" at bounding box center [313, 145] width 71 height 22
click at [364, 147] on th "Billing/Bank" at bounding box center [387, 145] width 77 height 22
drag, startPoint x: 214, startPoint y: 217, endPoint x: 269, endPoint y: 216, distance: 55.3
click at [224, 216] on p "Notify User" at bounding box center [239, 212] width 110 height 9
click at [232, 219] on div "Notify User" at bounding box center [230, 223] width 128 height 31
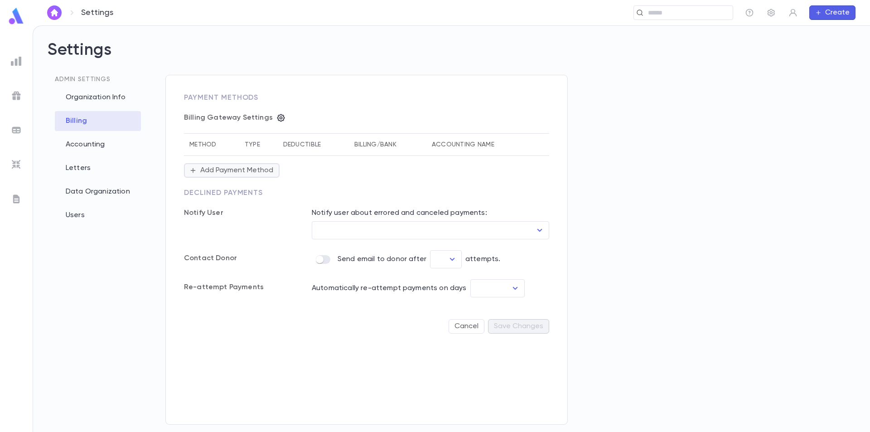
click at [257, 173] on button "Add Payment Method" at bounding box center [232, 170] width 96 height 14
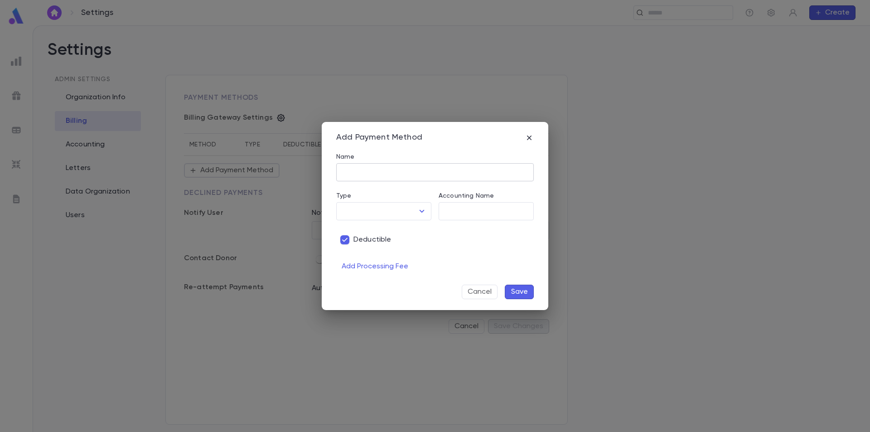
click at [391, 173] on input "Name" at bounding box center [435, 173] width 198 height 18
click at [416, 214] on div at bounding box center [422, 211] width 12 height 13
click at [424, 213] on icon "Open" at bounding box center [421, 211] width 11 height 11
click at [379, 167] on input "Name" at bounding box center [435, 173] width 198 height 18
drag, startPoint x: 457, startPoint y: 211, endPoint x: 450, endPoint y: 198, distance: 14.8
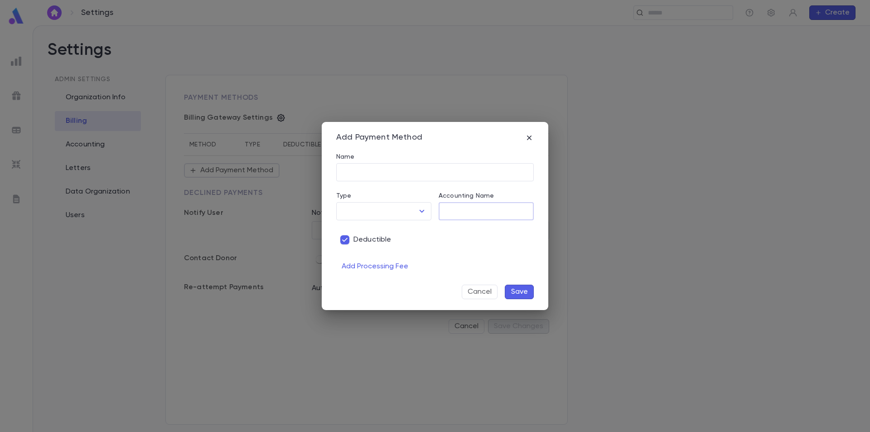
click at [457, 209] on input "Accounting Name" at bounding box center [486, 212] width 95 height 18
click at [396, 166] on input "Name" at bounding box center [435, 173] width 198 height 18
type input "**********"
click at [396, 221] on div "Deductible" at bounding box center [431, 234] width 205 height 28
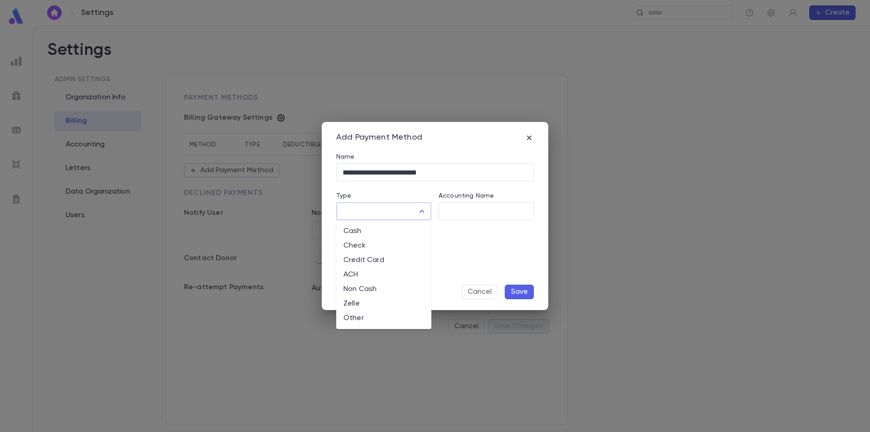
click at [399, 216] on input "Type" at bounding box center [376, 211] width 73 height 17
click at [398, 258] on li "Credit Card" at bounding box center [383, 260] width 95 height 14
type input "**********"
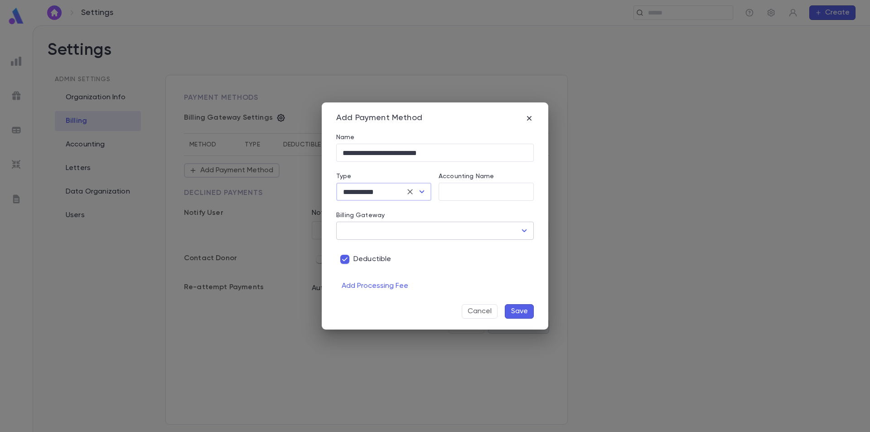
click at [517, 233] on div "​" at bounding box center [435, 231] width 198 height 18
click at [524, 232] on icon "Open" at bounding box center [524, 230] width 5 height 3
click at [524, 232] on icon "Close" at bounding box center [524, 230] width 11 height 11
click at [529, 119] on icon "button" at bounding box center [529, 118] width 5 height 5
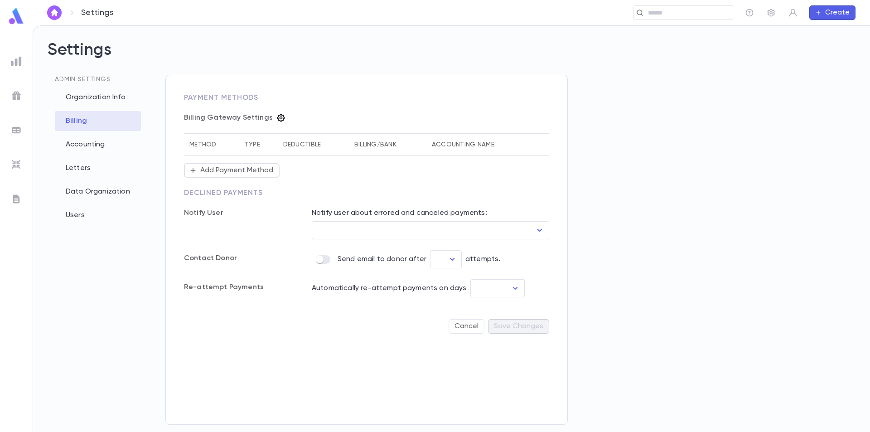
click at [278, 117] on icon "button" at bounding box center [281, 118] width 8 height 8
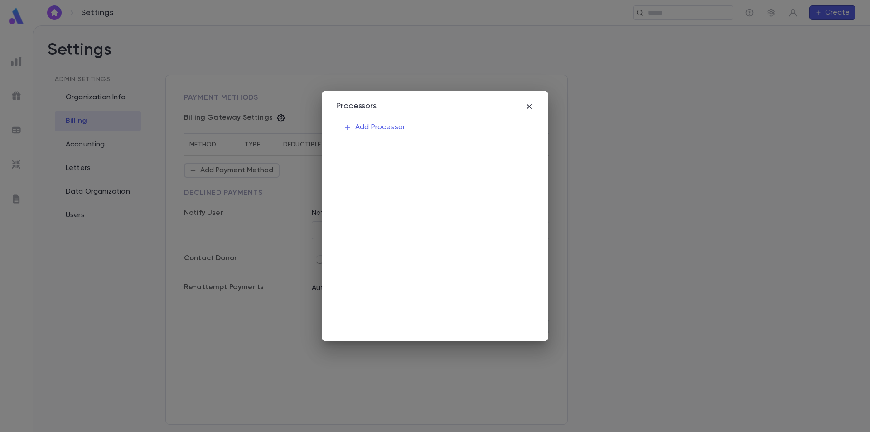
click at [420, 127] on div "Add Processor" at bounding box center [435, 225] width 198 height 212
click at [380, 130] on p "Add Processor" at bounding box center [374, 127] width 62 height 9
click at [420, 192] on icon "Open" at bounding box center [422, 188] width 11 height 11
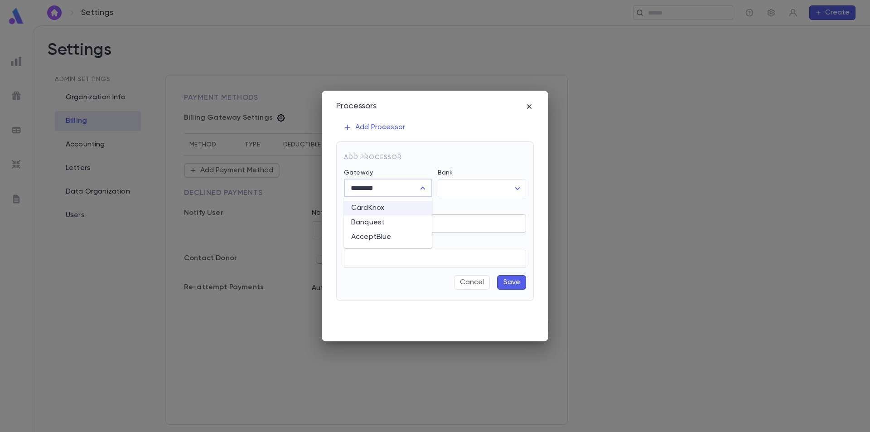
click at [403, 221] on li "Banquest" at bounding box center [388, 222] width 88 height 14
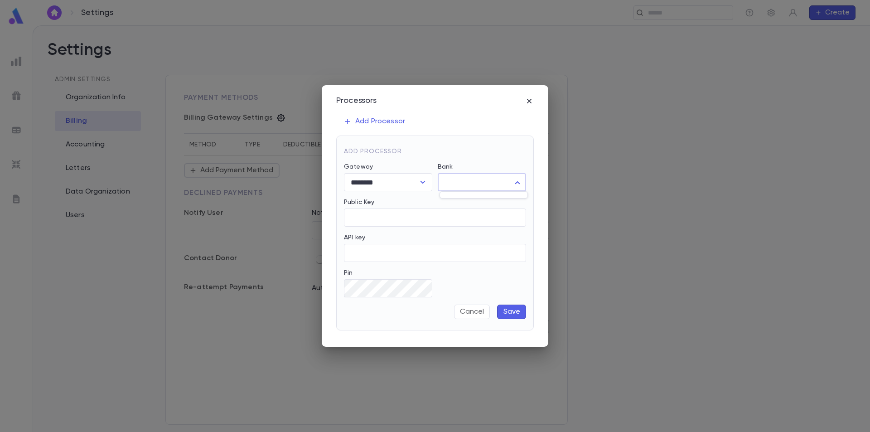
click at [491, 181] on body "Settings ​ Create Settings Admin Settings Organization Info Billing Accounting …" at bounding box center [435, 228] width 870 height 406
click at [400, 181] on div at bounding box center [435, 216] width 870 height 432
click at [424, 179] on icon "Open" at bounding box center [422, 182] width 11 height 11
click at [389, 201] on li "CardKnox" at bounding box center [388, 202] width 88 height 14
type input "********"
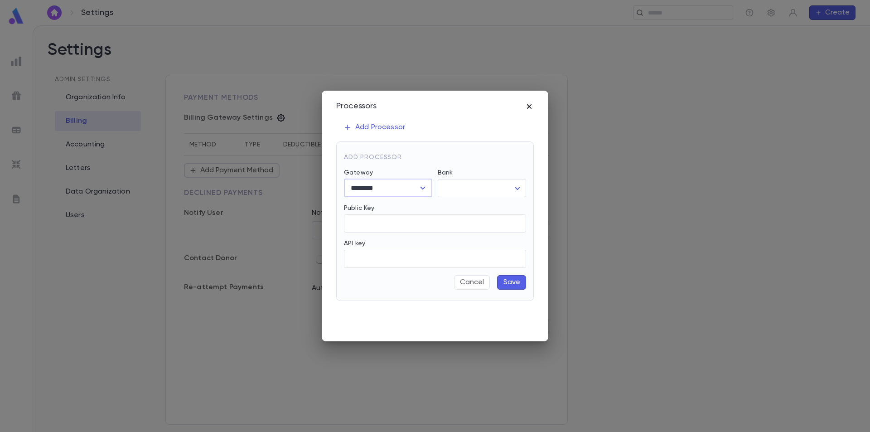
click at [526, 103] on icon "button" at bounding box center [529, 106] width 9 height 9
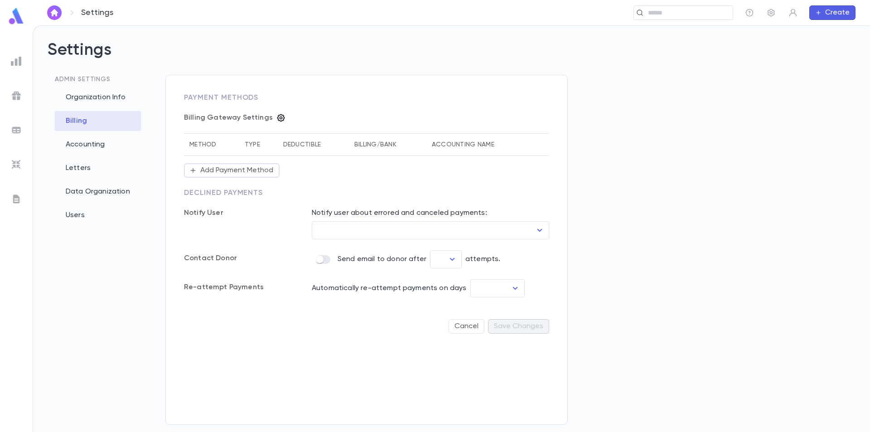
click at [277, 117] on icon "button" at bounding box center [281, 118] width 8 height 8
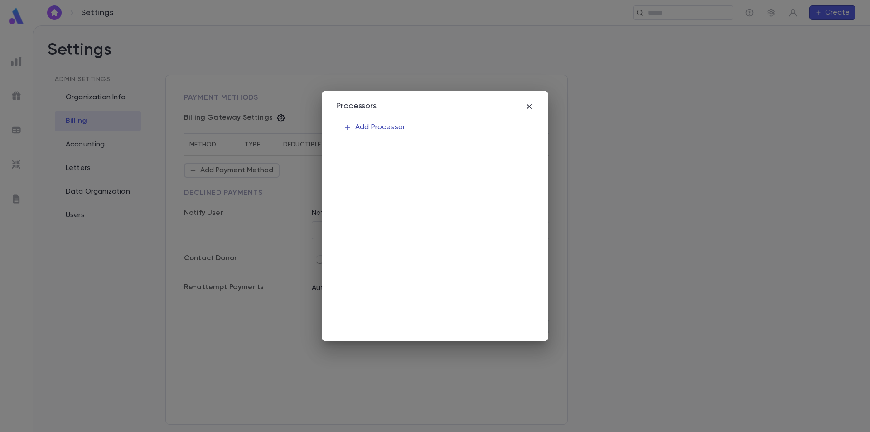
click at [378, 124] on p "Add Processor" at bounding box center [374, 127] width 62 height 9
click at [517, 191] on body "Settings ​ Create Settings Admin Settings Organization Info Billing Accounting …" at bounding box center [435, 228] width 870 height 406
click at [527, 108] on div at bounding box center [435, 216] width 870 height 432
click at [530, 110] on icon "button" at bounding box center [529, 106] width 9 height 9
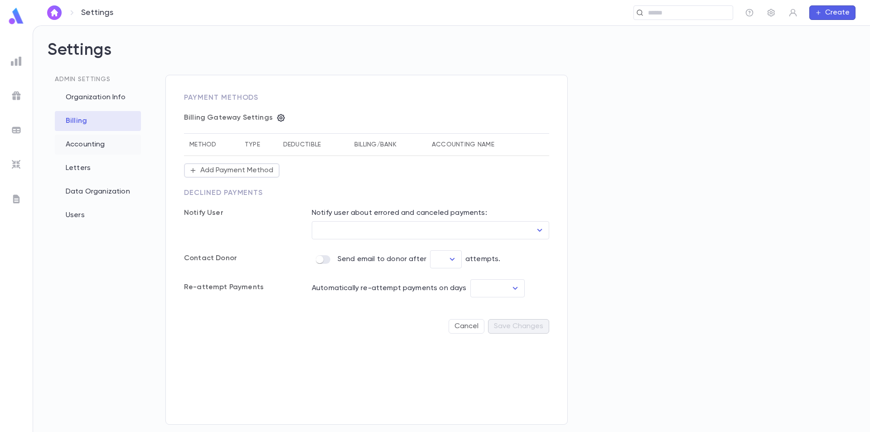
click at [111, 141] on div "Accounting" at bounding box center [98, 145] width 86 height 20
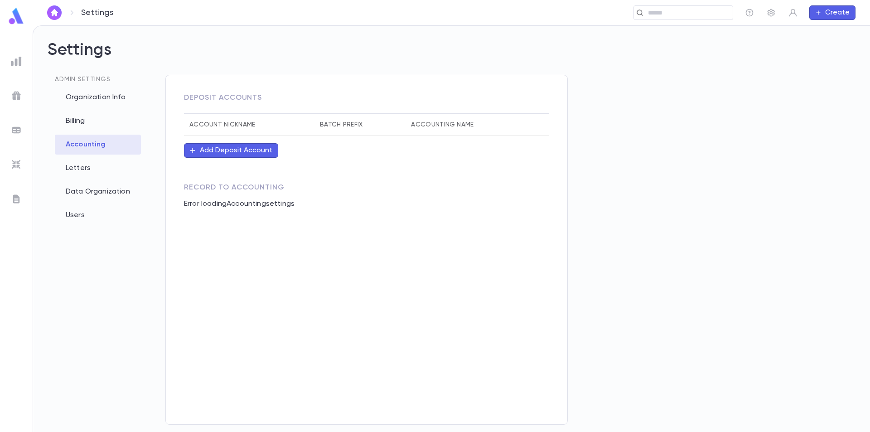
click at [235, 145] on button "Add Deposit Account" at bounding box center [231, 150] width 94 height 14
